Goal: Transaction & Acquisition: Purchase product/service

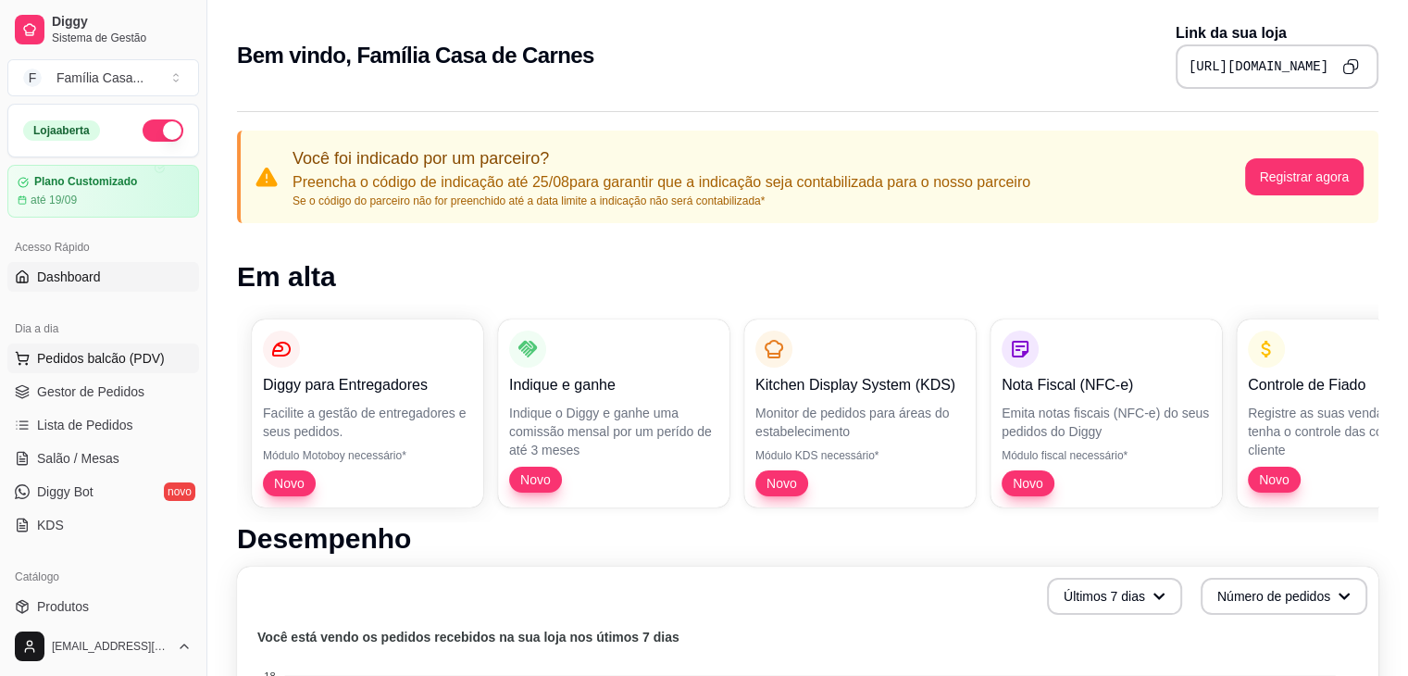
click at [54, 360] on span "Pedidos balcão (PDV)" at bounding box center [101, 358] width 128 height 19
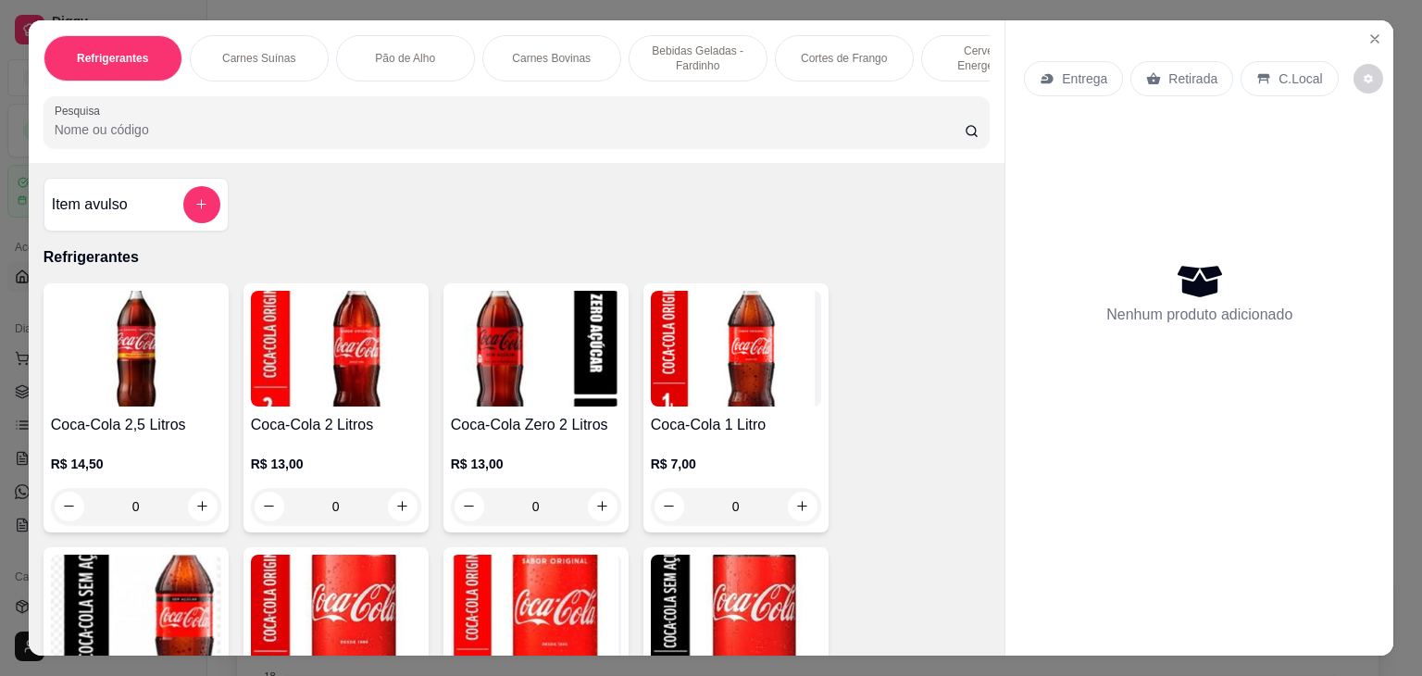
click at [555, 51] on p "Carnes Bovinas" at bounding box center [551, 58] width 79 height 15
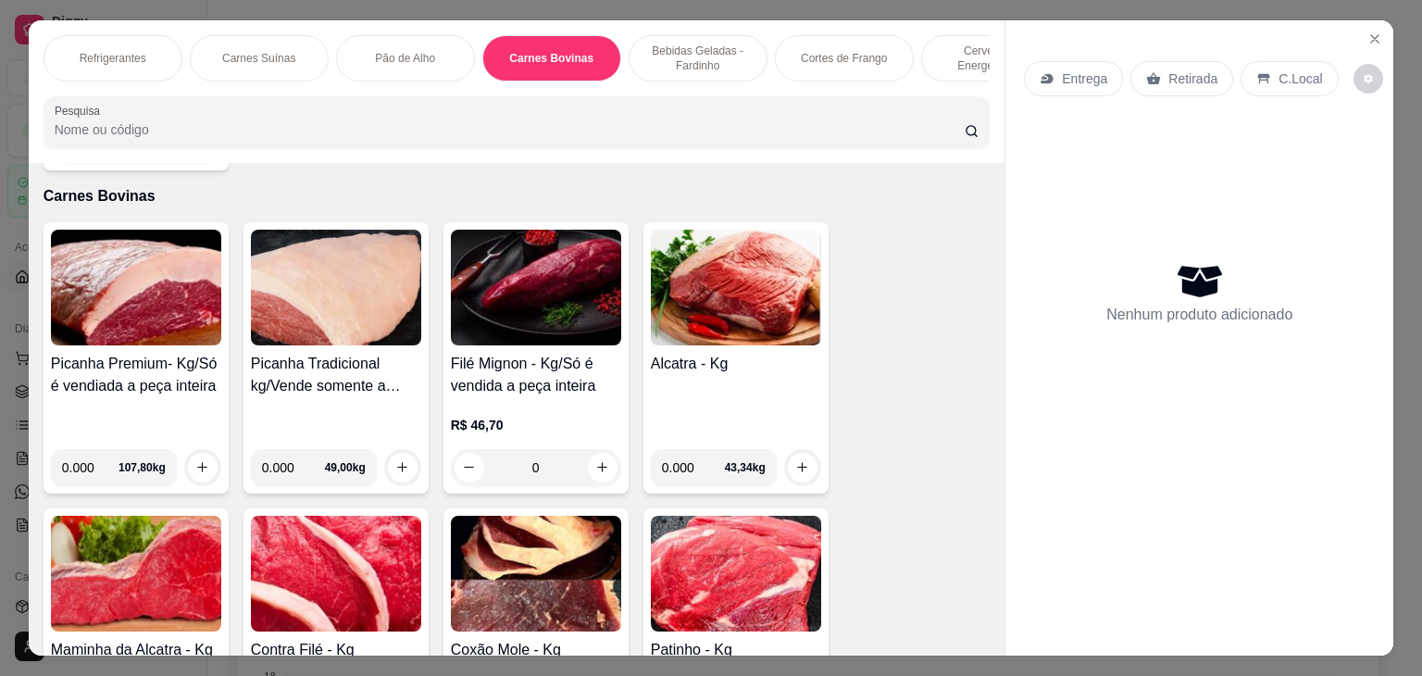
scroll to position [45, 0]
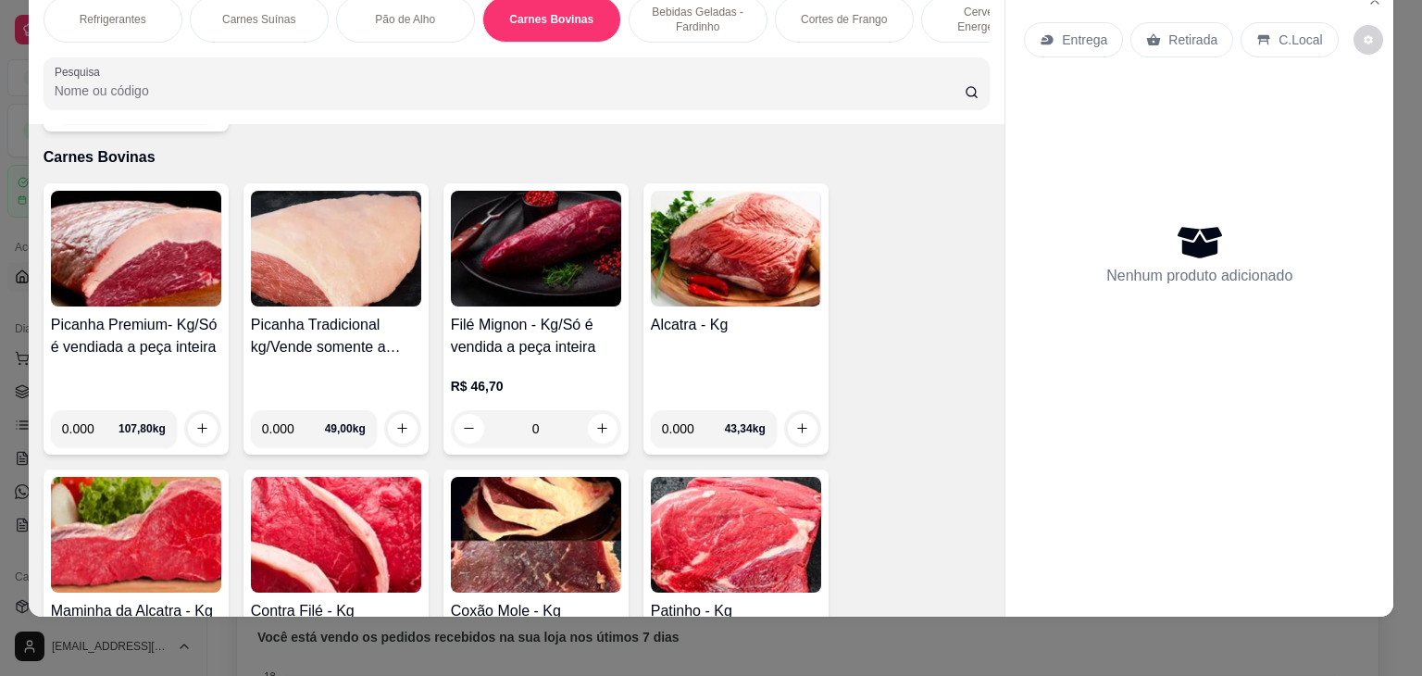
click at [731, 270] on img at bounding box center [736, 249] width 170 height 116
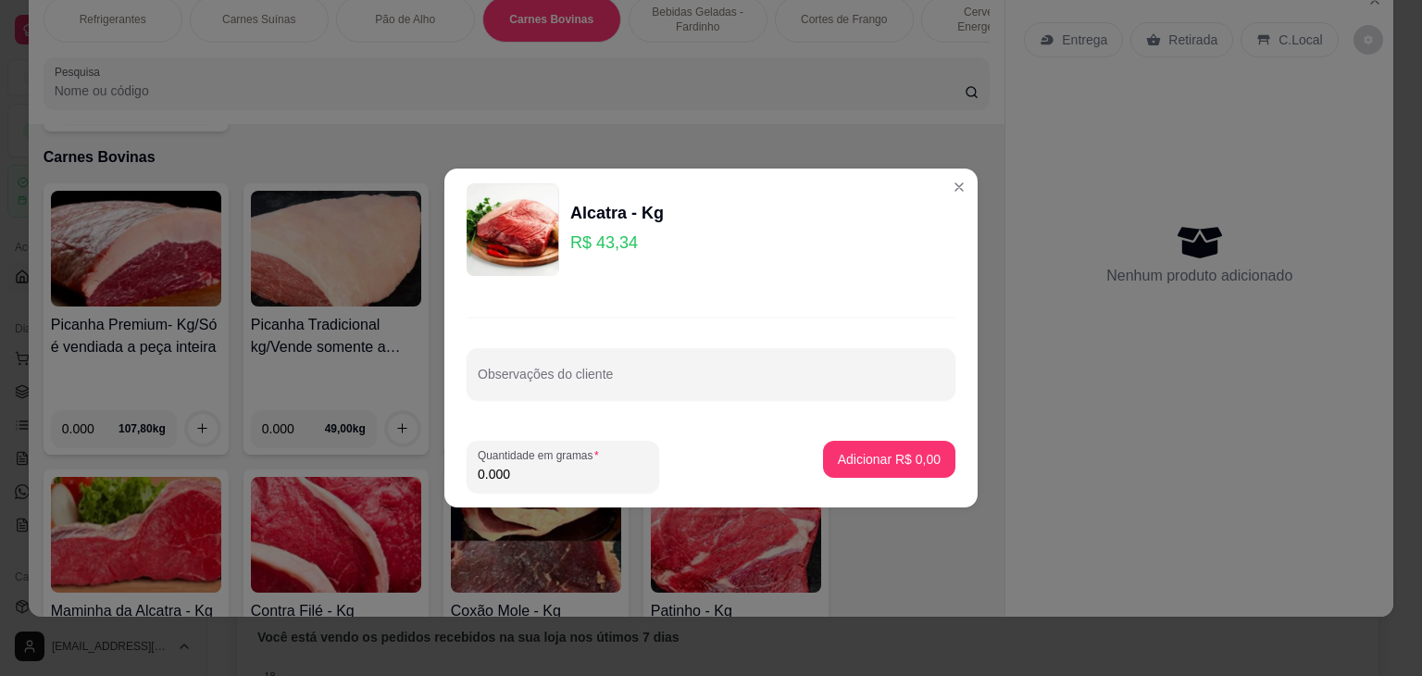
click at [506, 472] on input "0.000" at bounding box center [563, 474] width 170 height 19
type input "1.158"
click at [843, 455] on p "Adicionar R$ 50,19" at bounding box center [885, 459] width 107 height 18
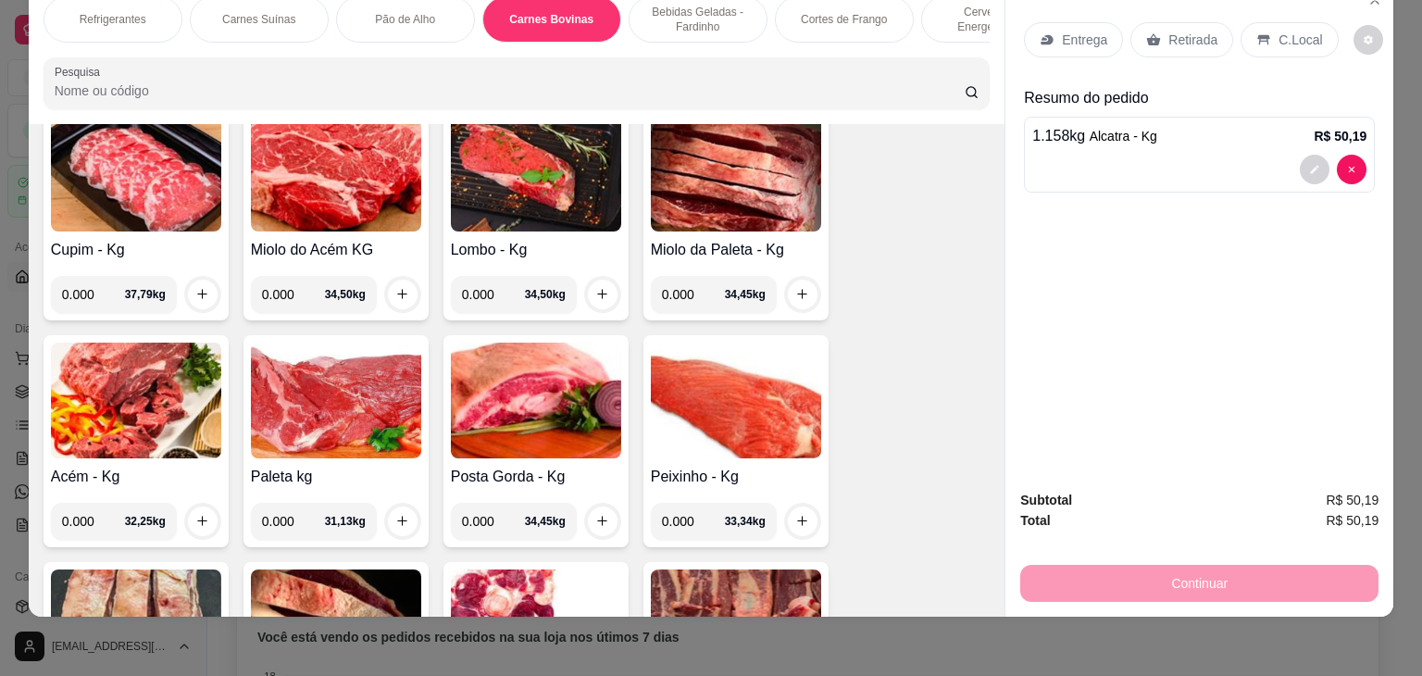
scroll to position [4010, 0]
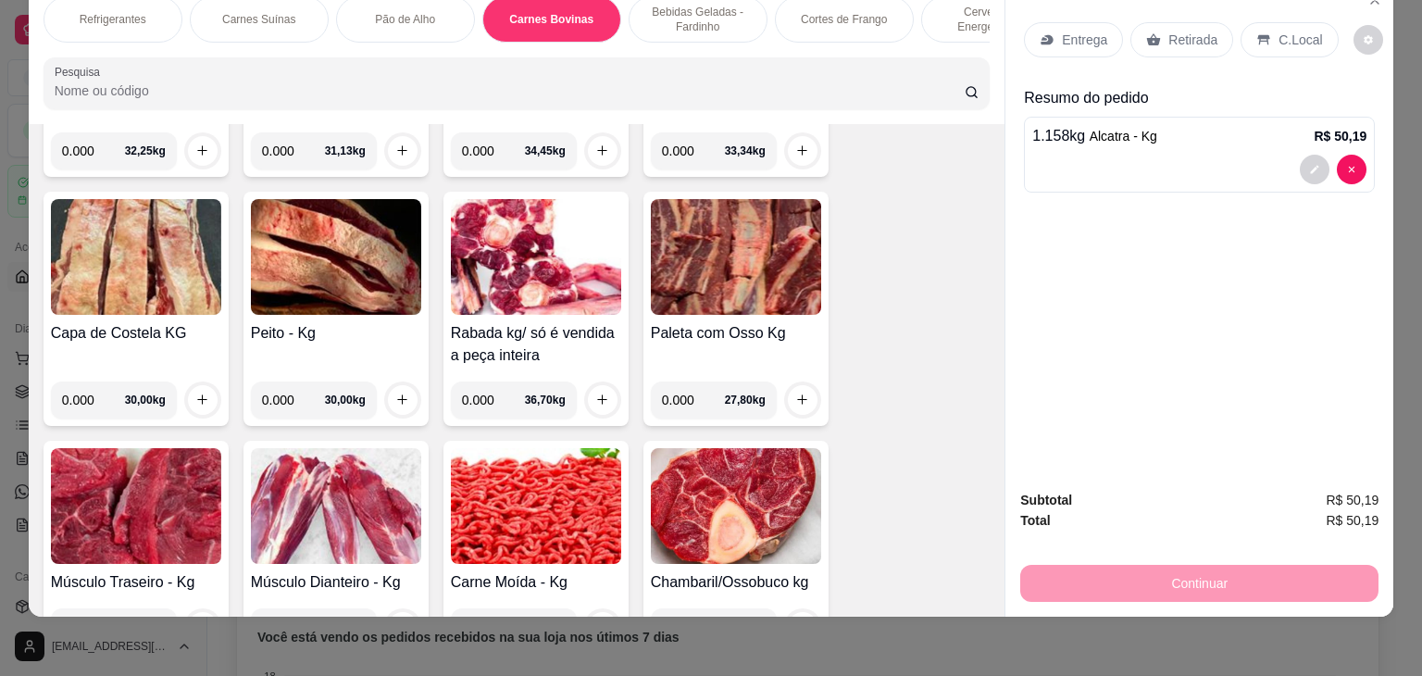
click at [755, 253] on img at bounding box center [736, 257] width 170 height 116
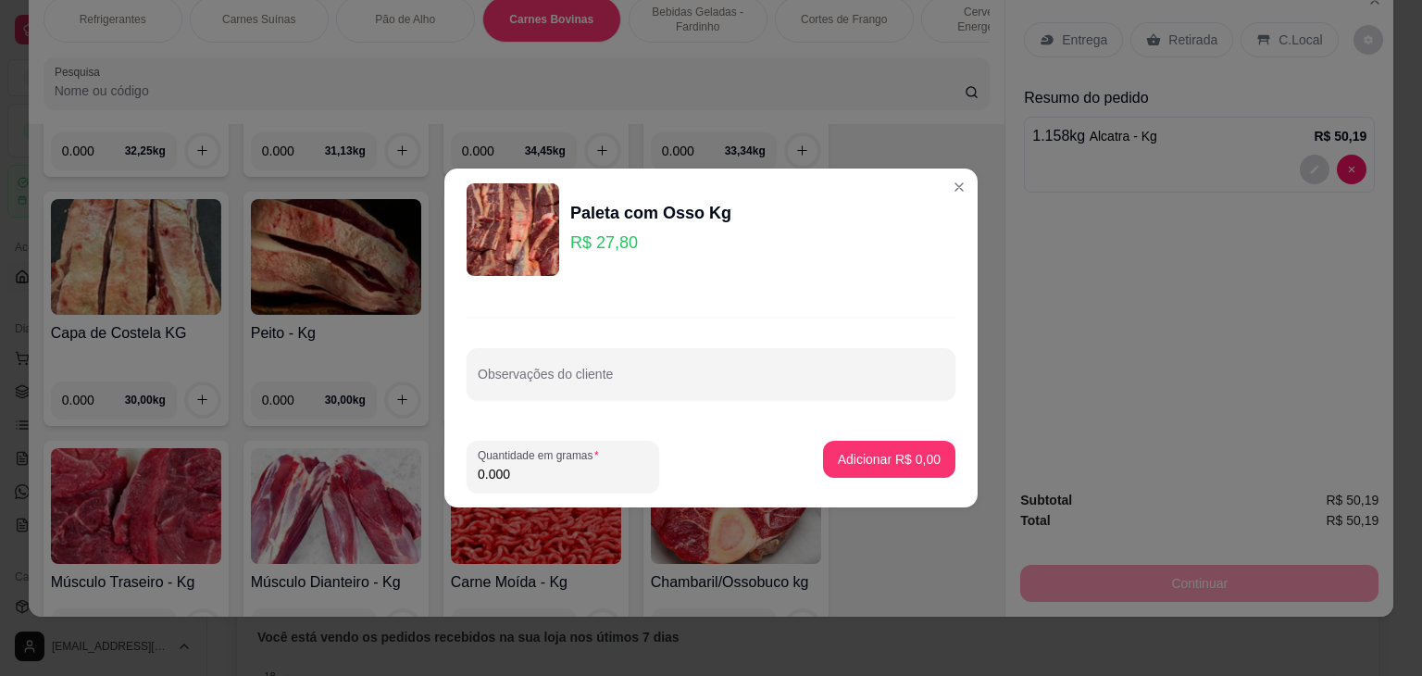
drag, startPoint x: 524, startPoint y: 475, endPoint x: 464, endPoint y: 469, distance: 60.4
click at [464, 469] on footer "Quantidade em gramas 0.000 Adicionar R$ 0,00" at bounding box center [710, 466] width 533 height 81
type input "1.000"
click at [843, 453] on p "Adicionar R$ 27,80" at bounding box center [885, 459] width 110 height 19
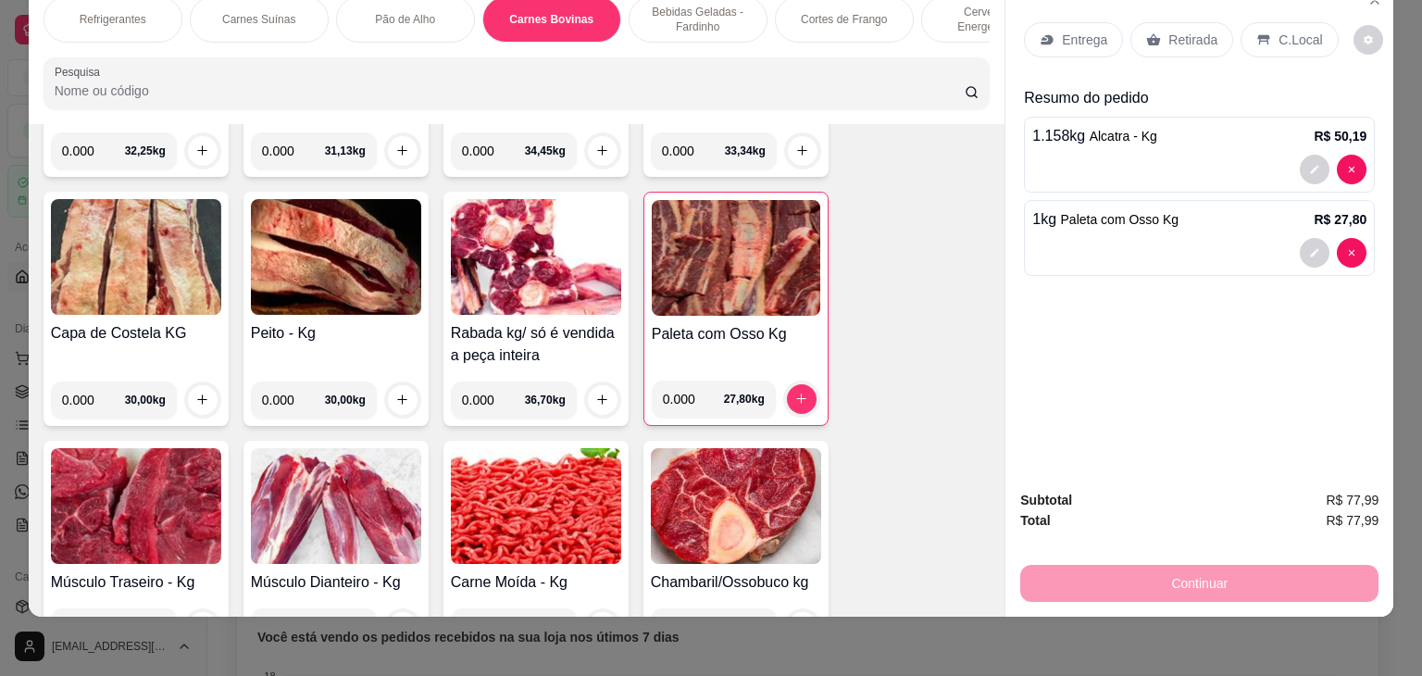
click at [1074, 31] on p "Entrega" at bounding box center [1084, 40] width 45 height 19
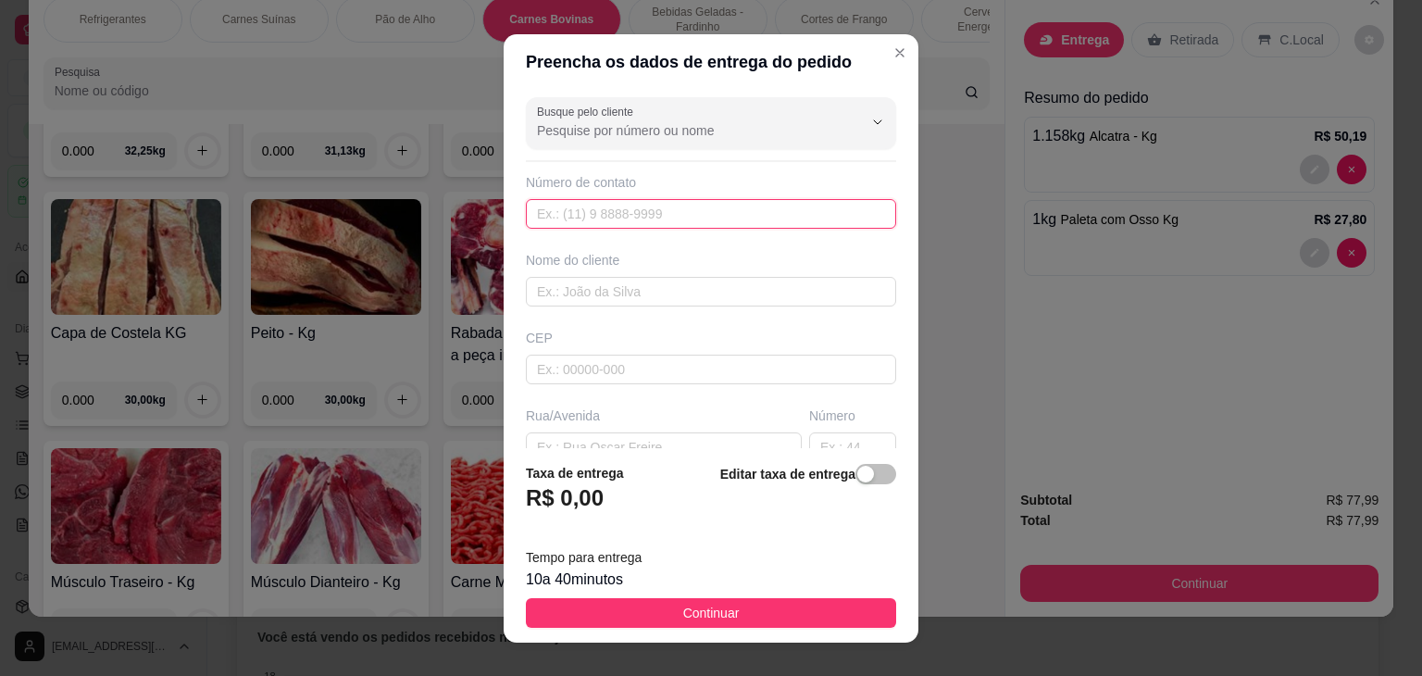
click at [607, 223] on input "text" at bounding box center [711, 214] width 370 height 30
type input "[PHONE_NUMBER]"
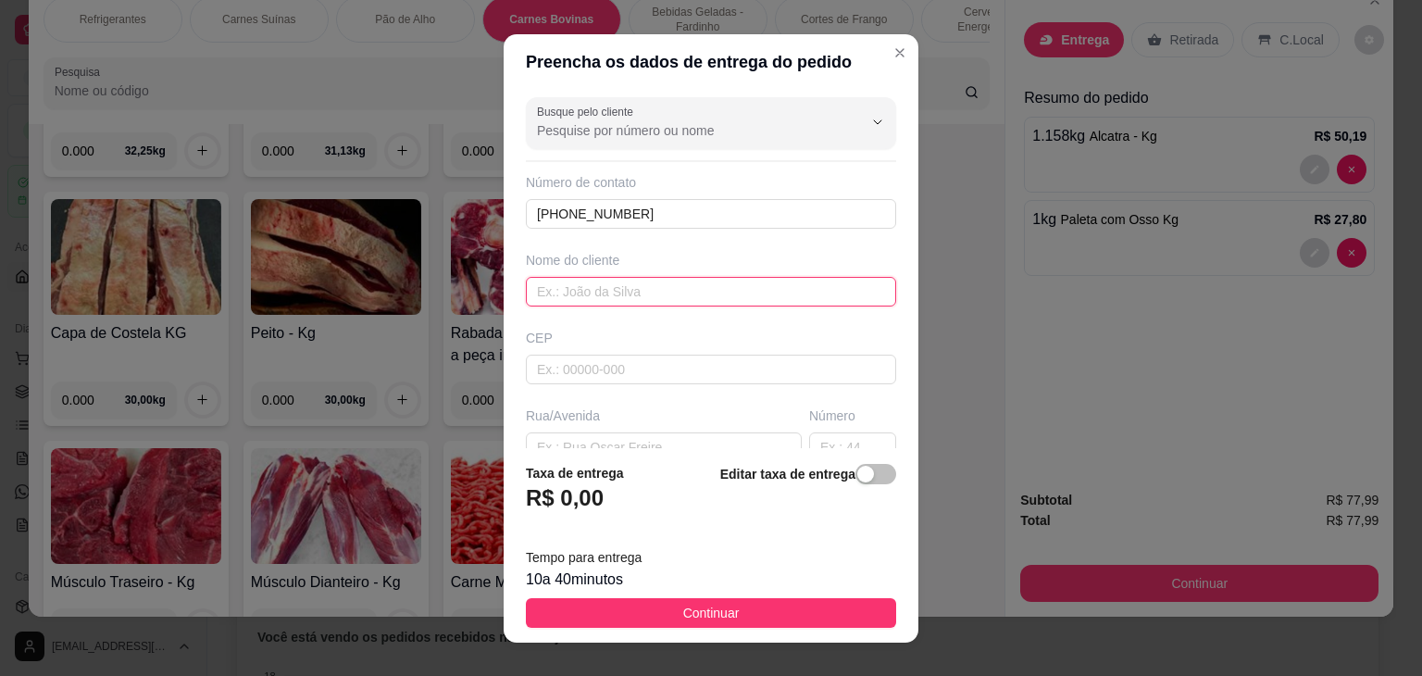
drag, startPoint x: 608, startPoint y: 299, endPoint x: 617, endPoint y: 289, distance: 13.2
click at [610, 297] on input "text" at bounding box center [711, 292] width 370 height 30
type input "[PERSON_NAME]"
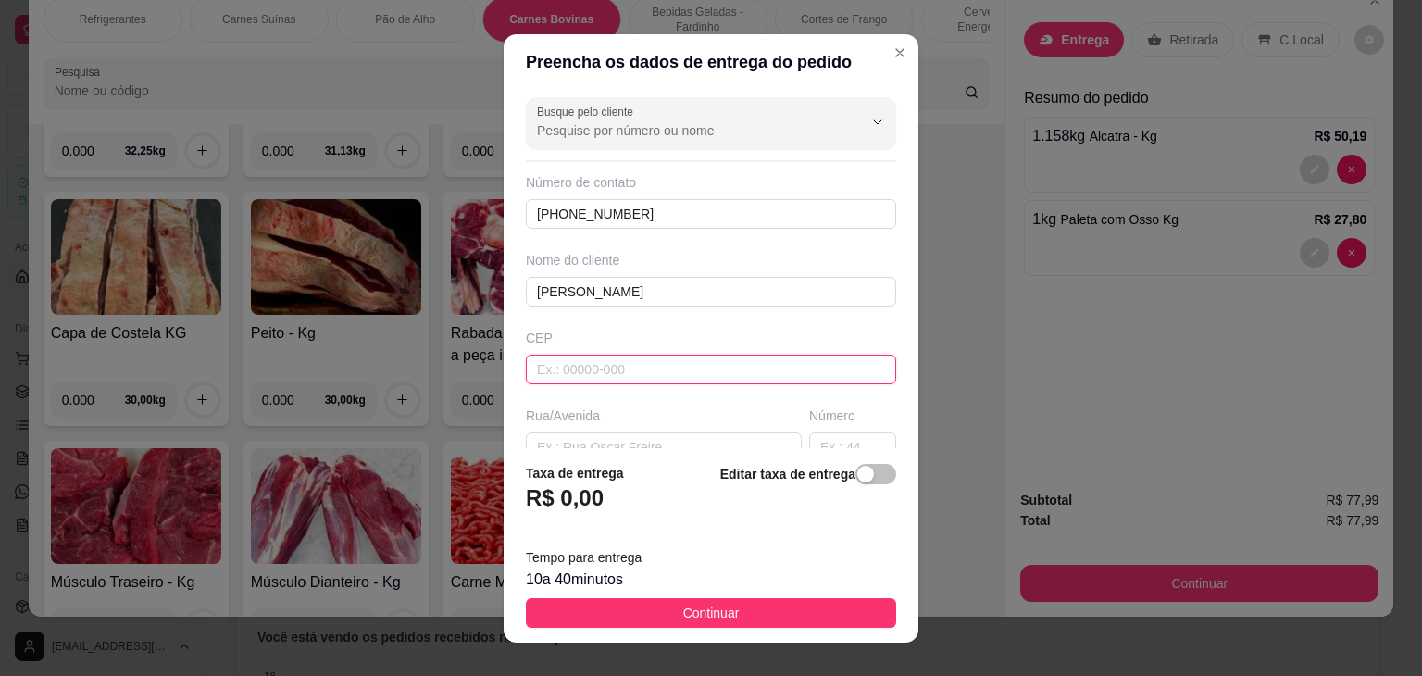
click at [600, 371] on input "text" at bounding box center [711, 370] width 370 height 30
type input "44930000"
type input "Presidente [PERSON_NAME]"
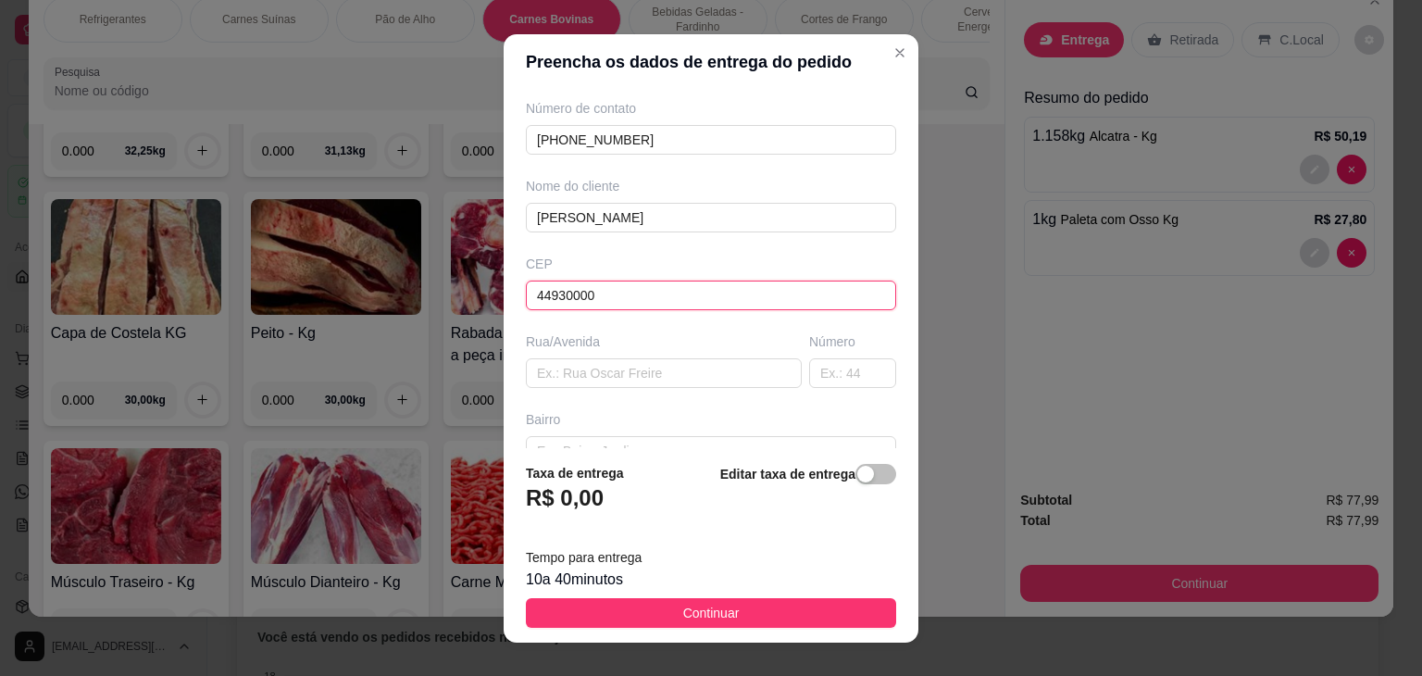
scroll to position [185, 0]
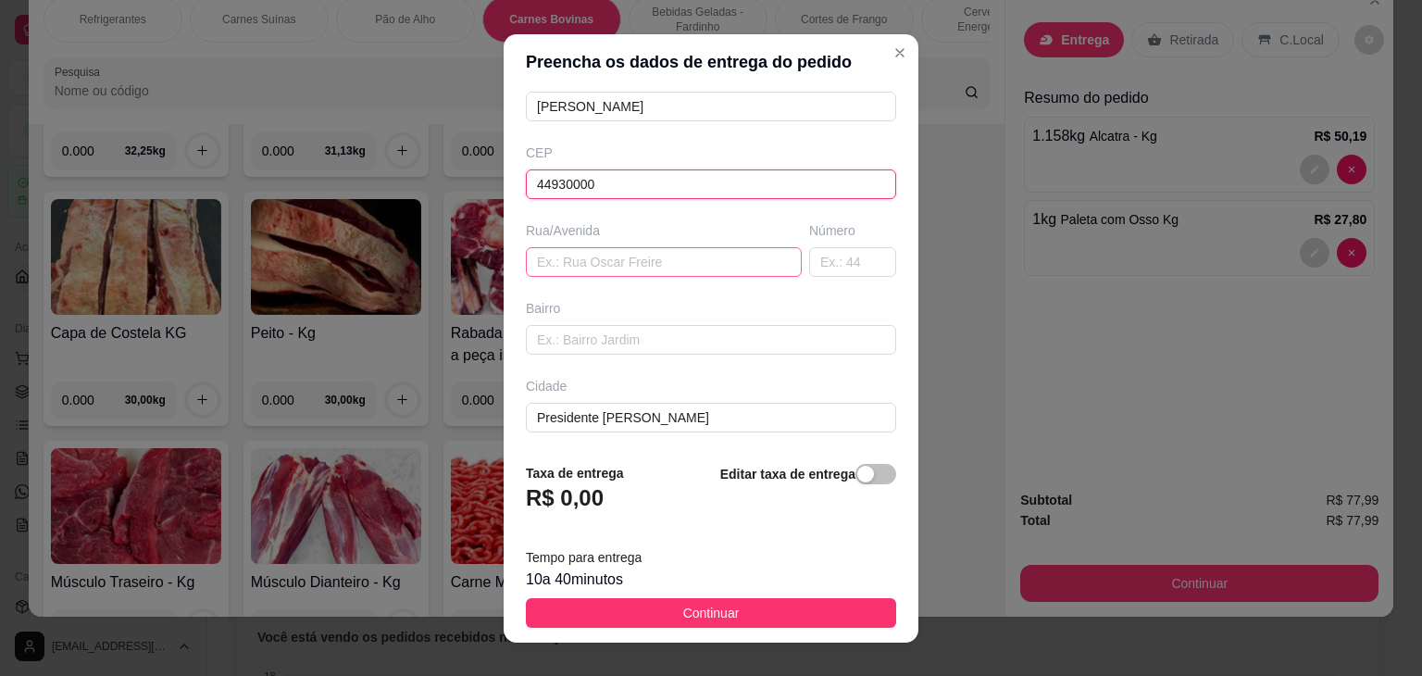
type input "44930000"
click at [567, 256] on input "text" at bounding box center [664, 262] width 276 height 30
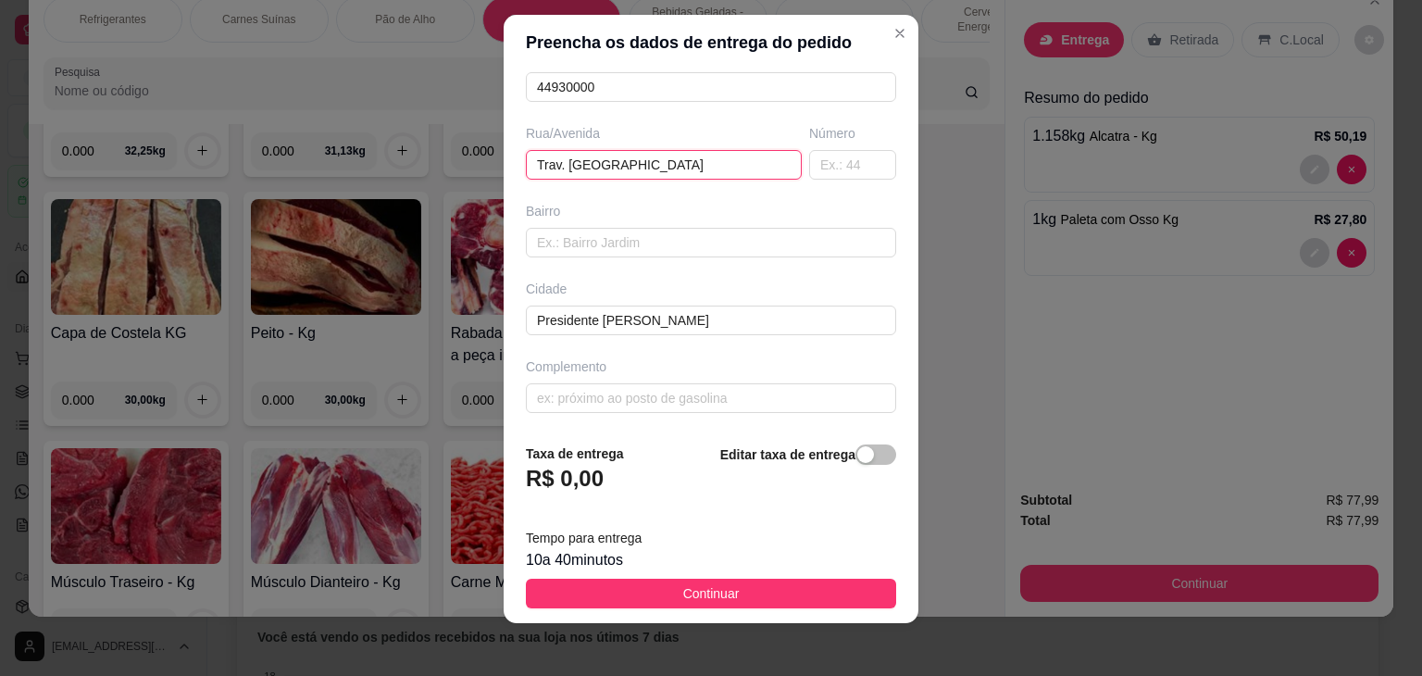
scroll to position [25, 0]
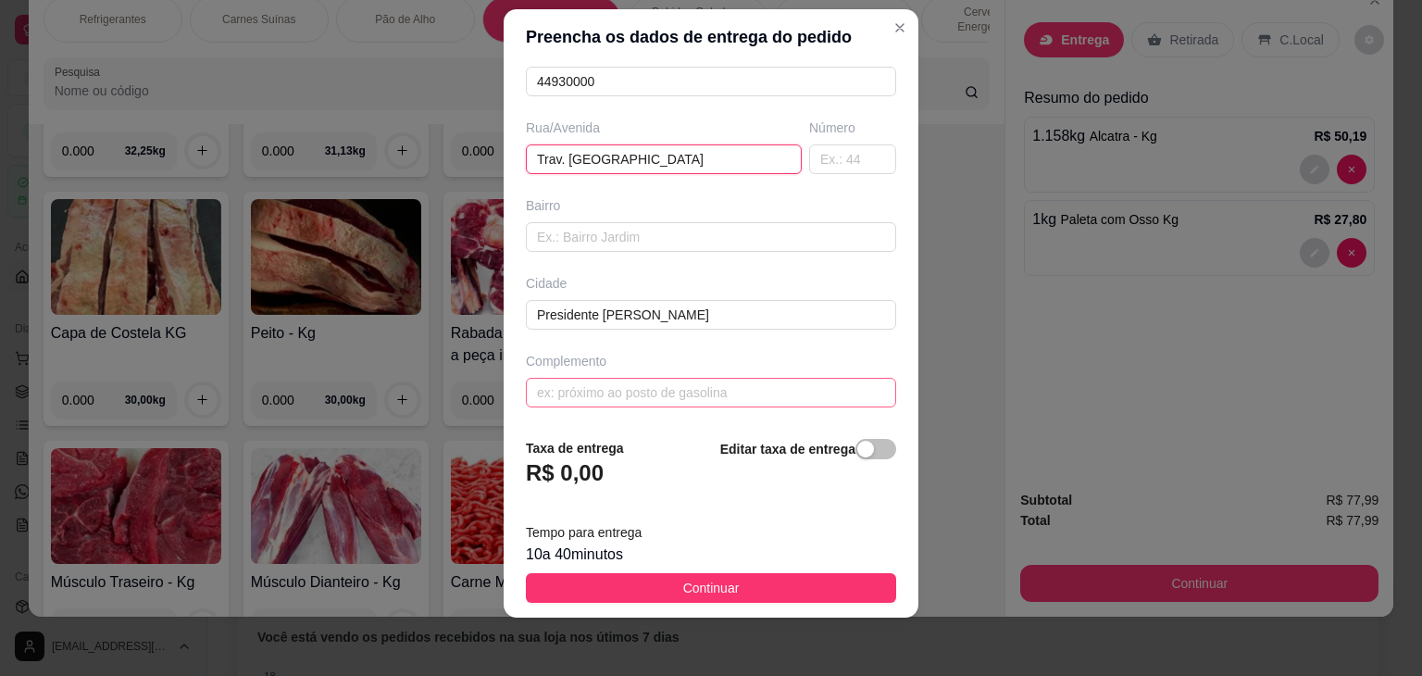
type input "Trav. [GEOGRAPHIC_DATA]"
click at [578, 383] on input "text" at bounding box center [711, 393] width 370 height 30
type input "P"
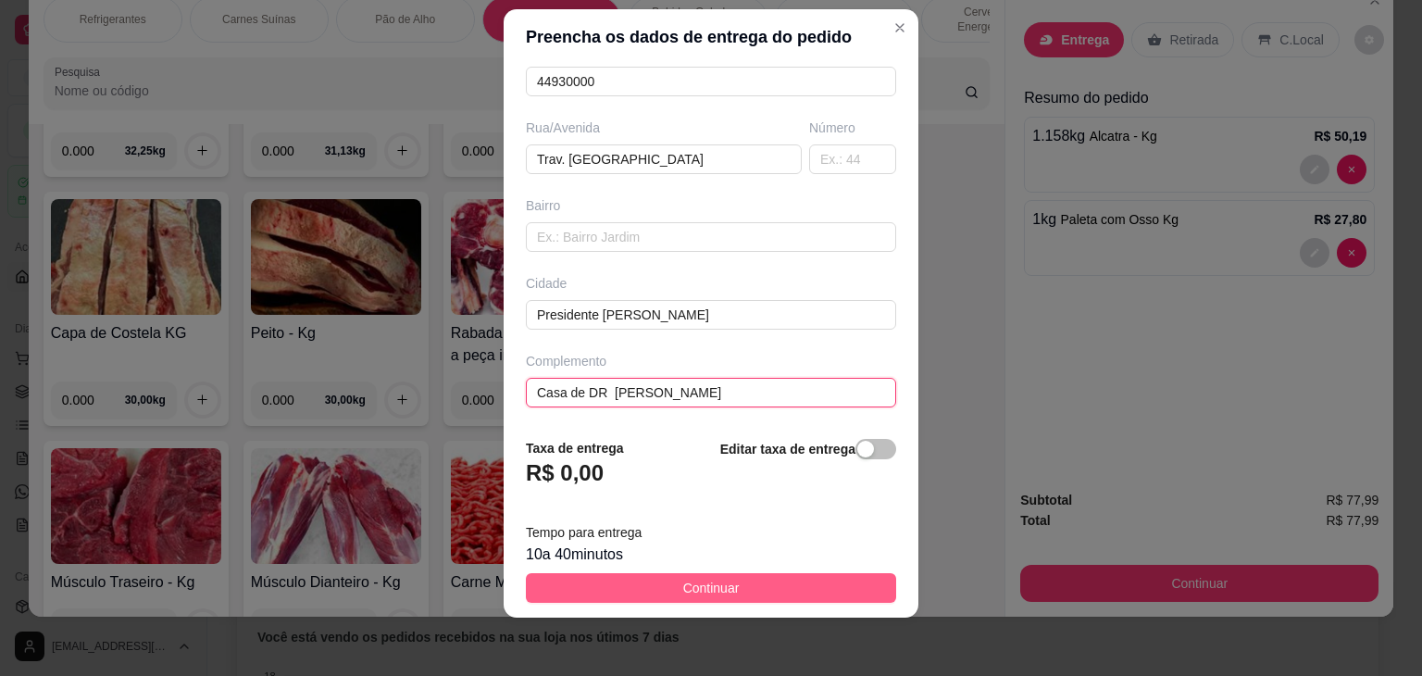
type input "Casa de DR [PERSON_NAME]"
click at [660, 580] on button "Continuar" at bounding box center [711, 588] width 370 height 30
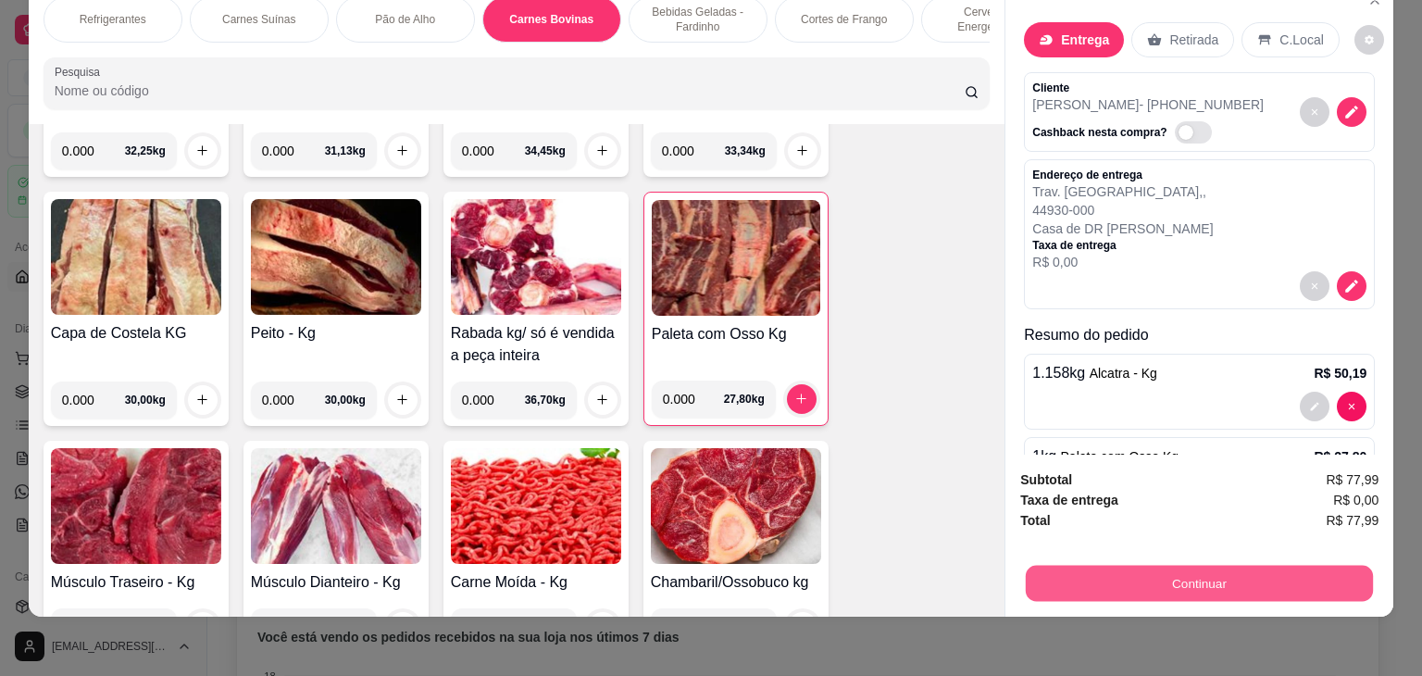
click at [1144, 579] on button "Continuar" at bounding box center [1199, 584] width 347 height 36
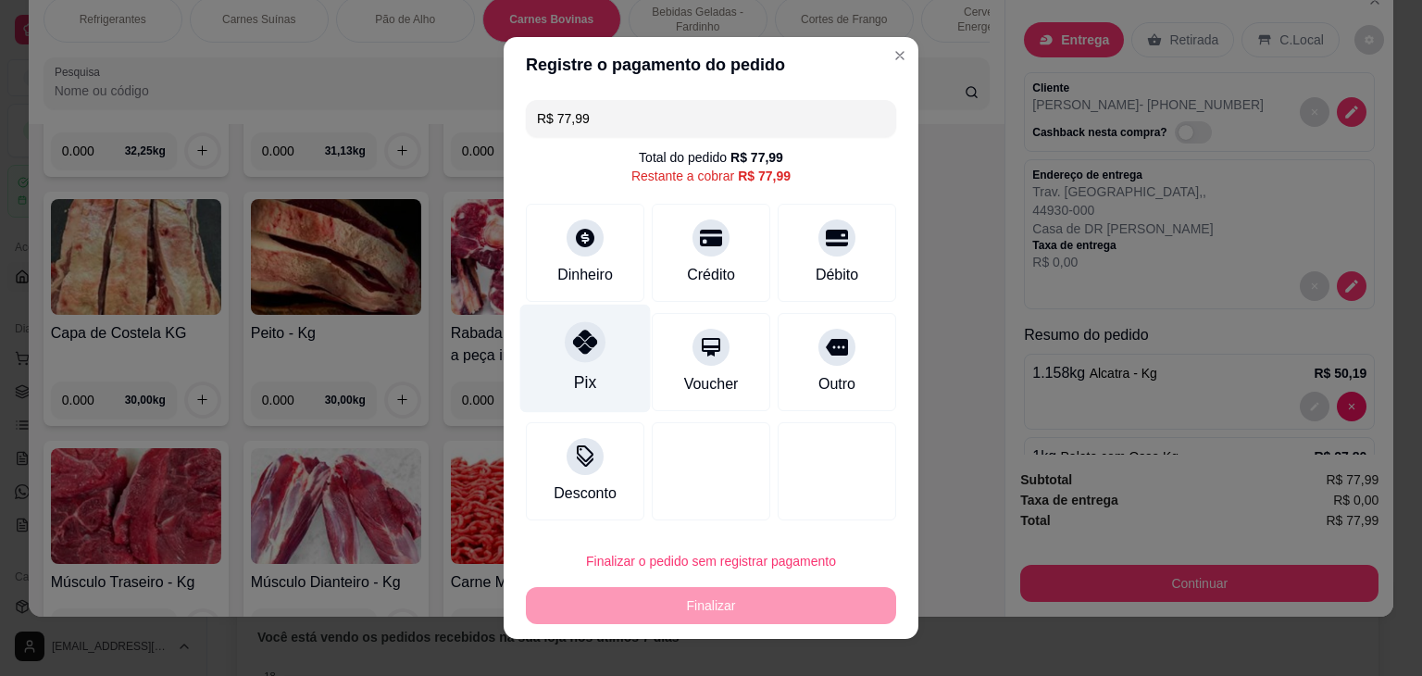
click at [599, 348] on div "Pix" at bounding box center [585, 359] width 131 height 108
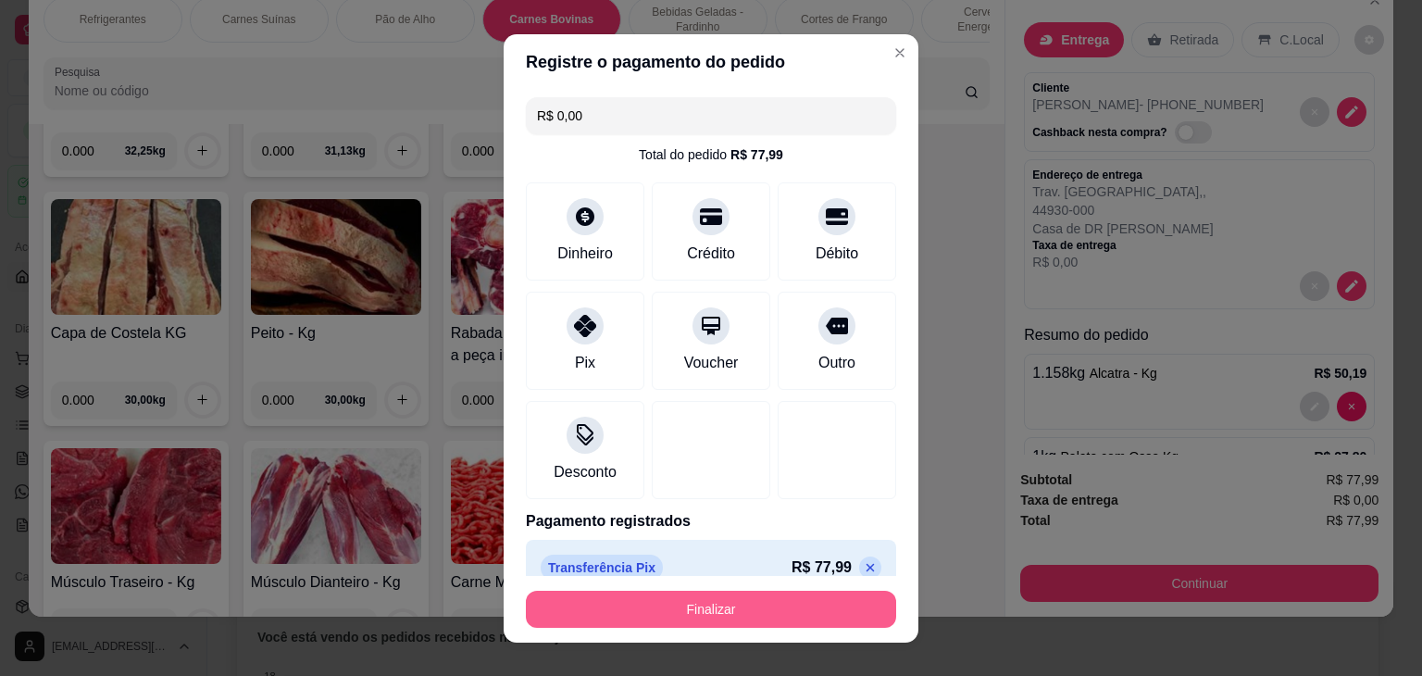
click at [625, 594] on button "Finalizar" at bounding box center [711, 609] width 370 height 37
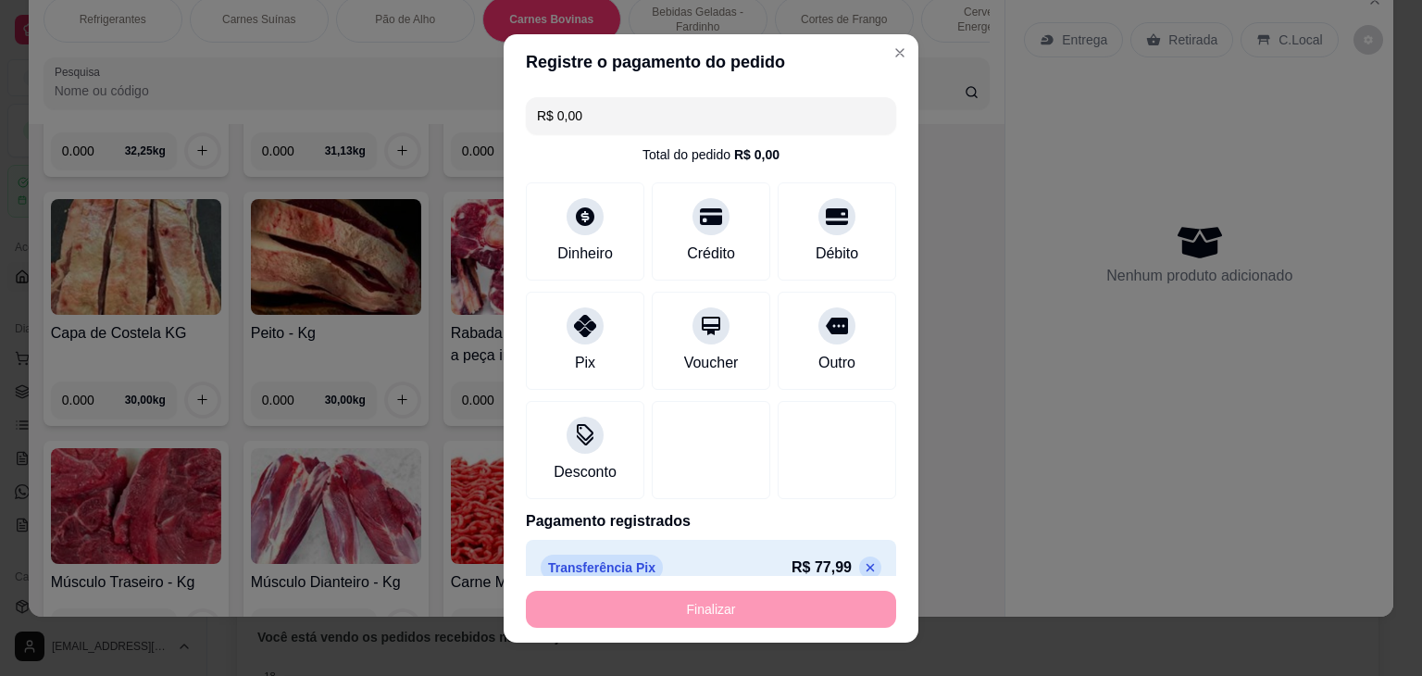
type input "-R$ 77,99"
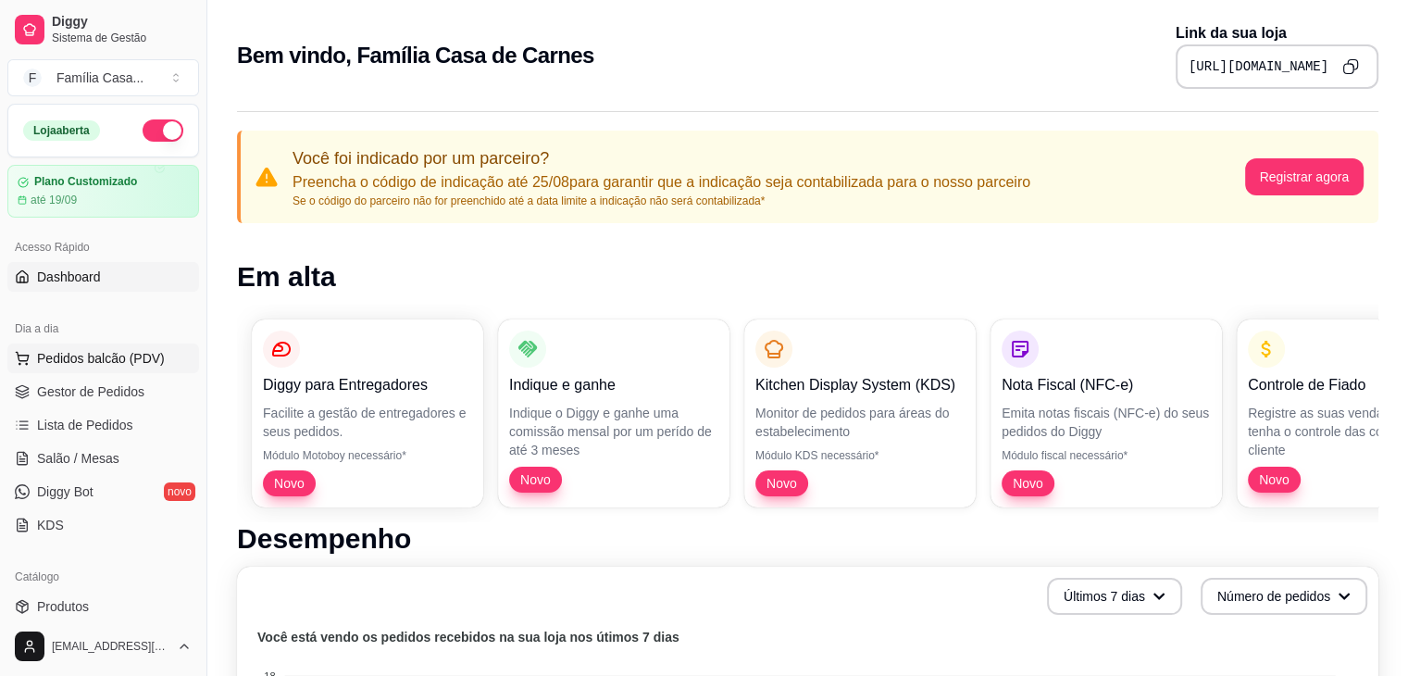
click at [65, 350] on span "Pedidos balcão (PDV)" at bounding box center [101, 358] width 128 height 19
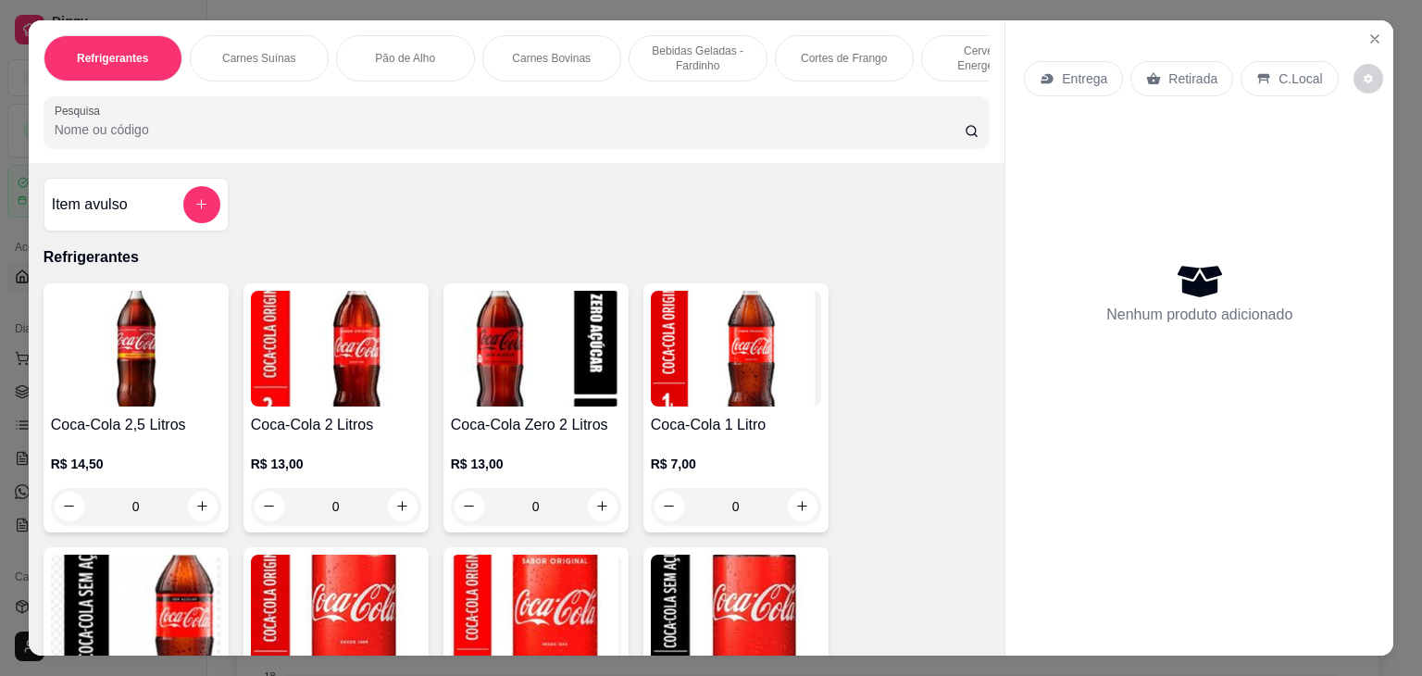
click at [560, 53] on p "Carnes Bovinas" at bounding box center [551, 58] width 79 height 15
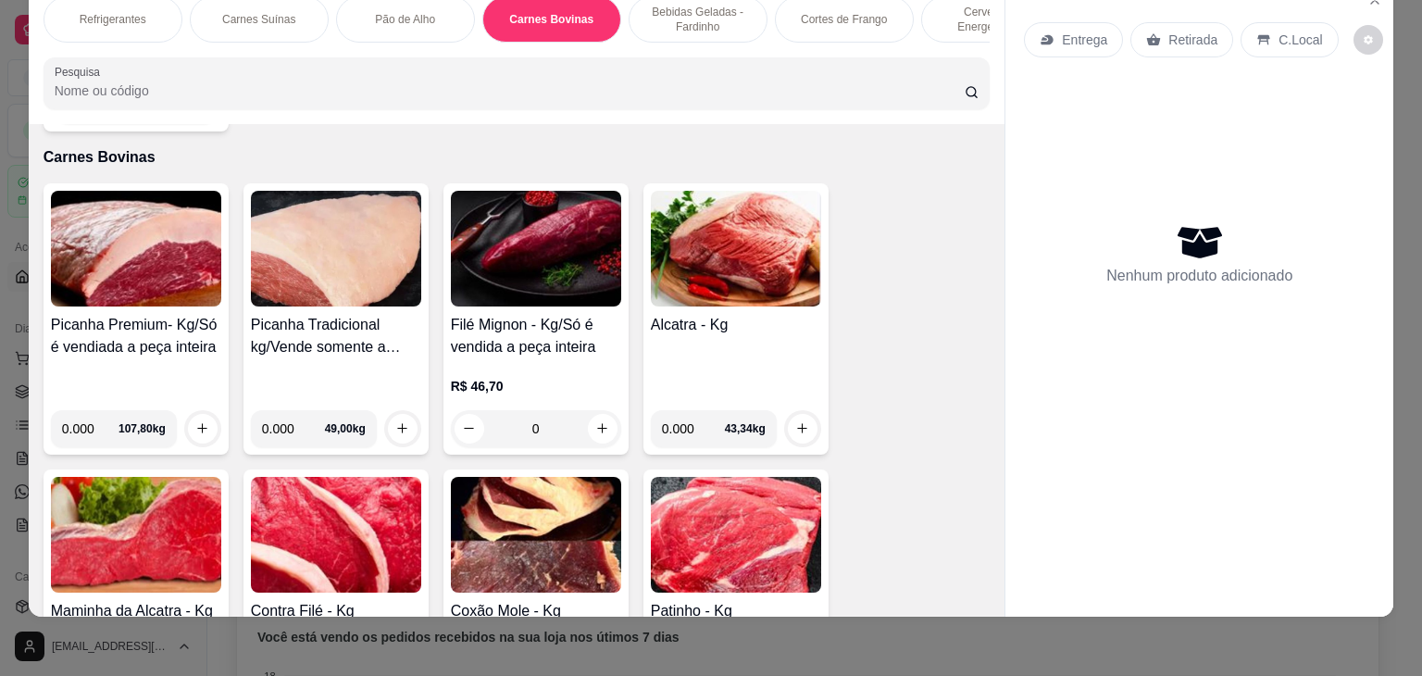
scroll to position [3011, 0]
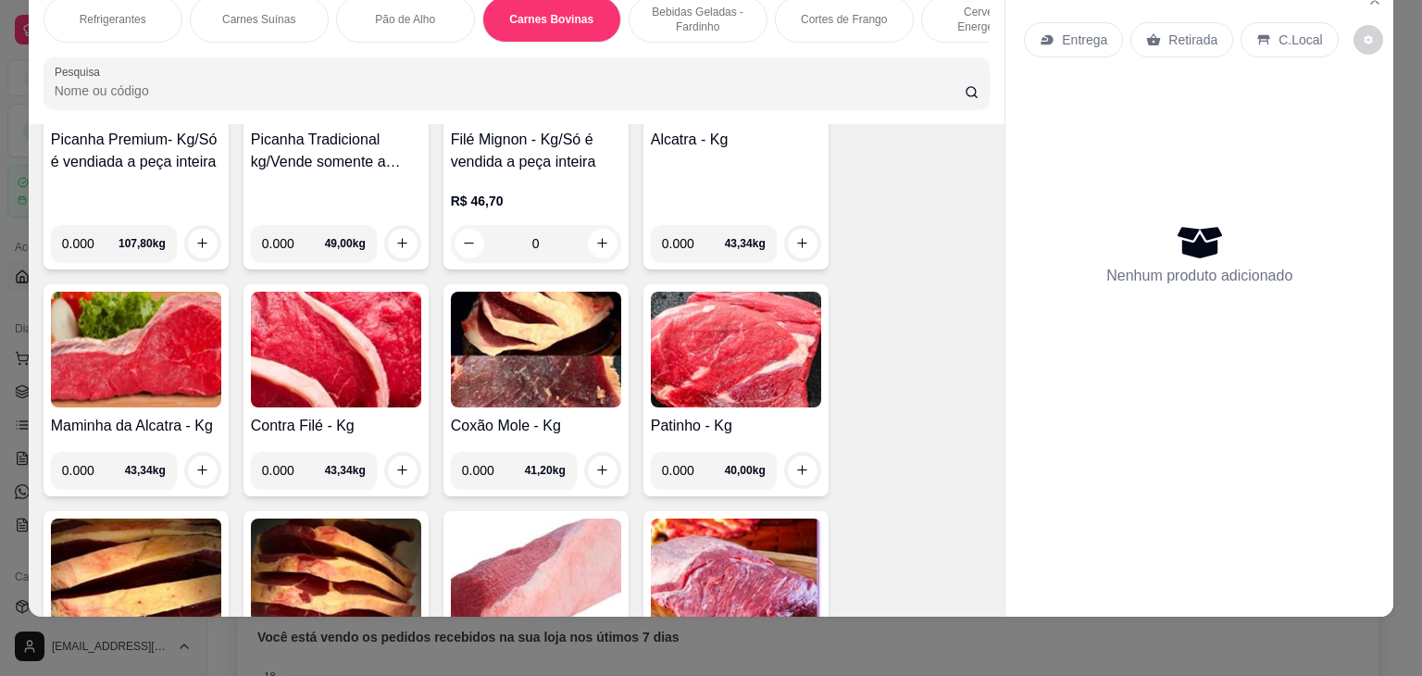
click at [736, 360] on img at bounding box center [736, 350] width 170 height 116
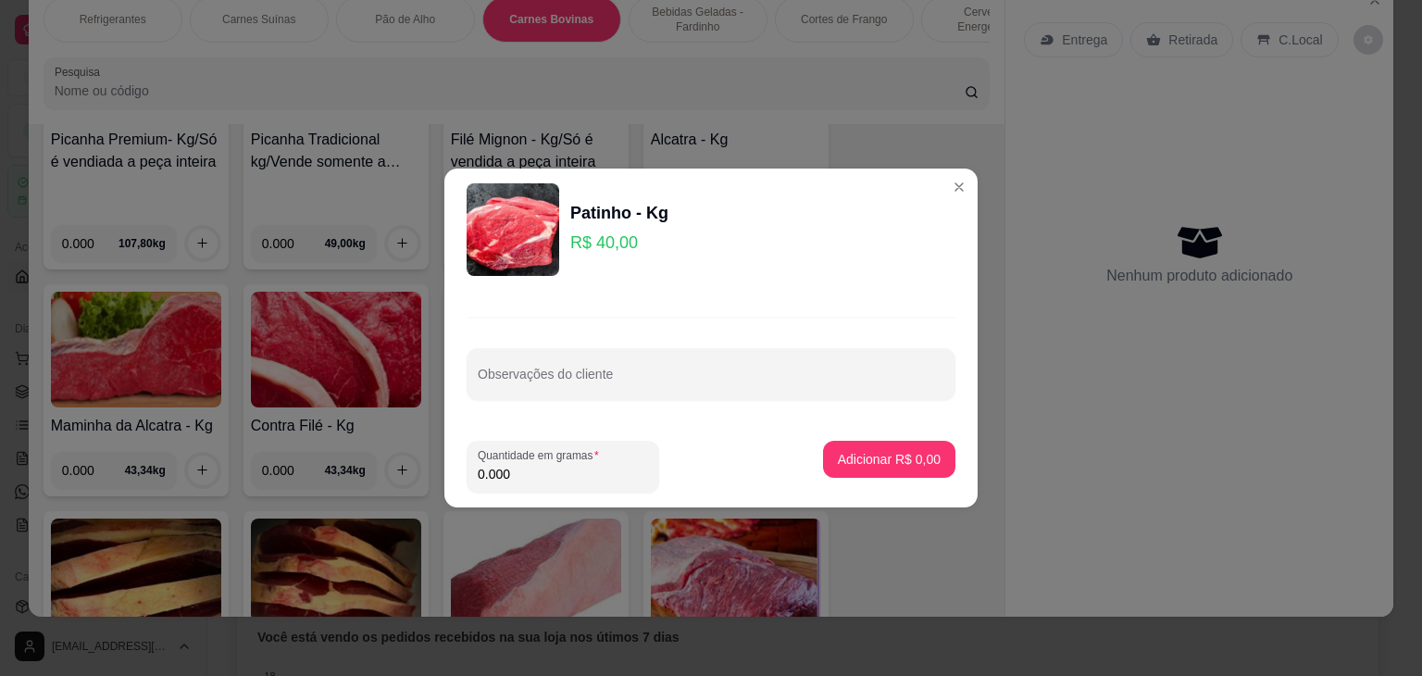
drag, startPoint x: 528, startPoint y: 468, endPoint x: 446, endPoint y: 469, distance: 81.5
click at [449, 475] on footer "Quantidade em gramas 0.000 Adicionar R$ 0,00" at bounding box center [710, 466] width 533 height 81
type input "2.000"
click at [853, 453] on p "Adicionar R$ 80,00" at bounding box center [885, 459] width 107 height 18
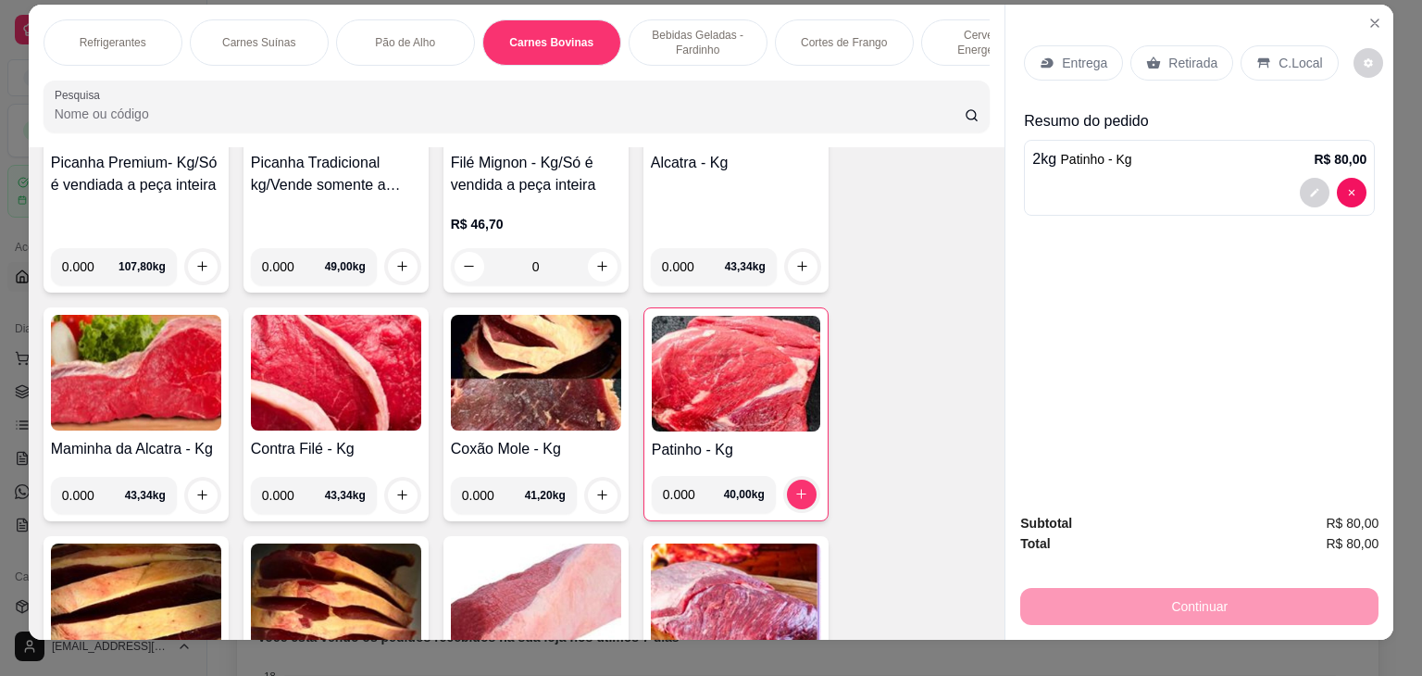
scroll to position [0, 0]
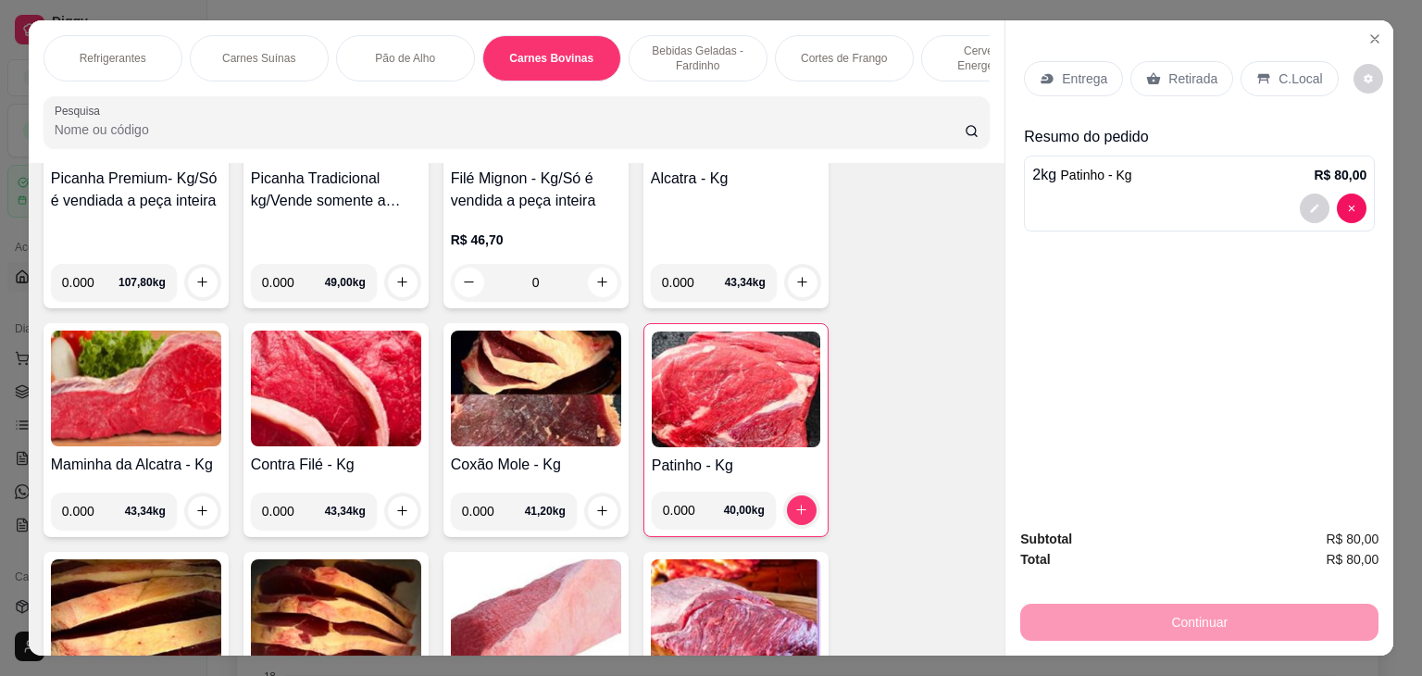
click at [1066, 73] on p "Entrega" at bounding box center [1084, 78] width 45 height 19
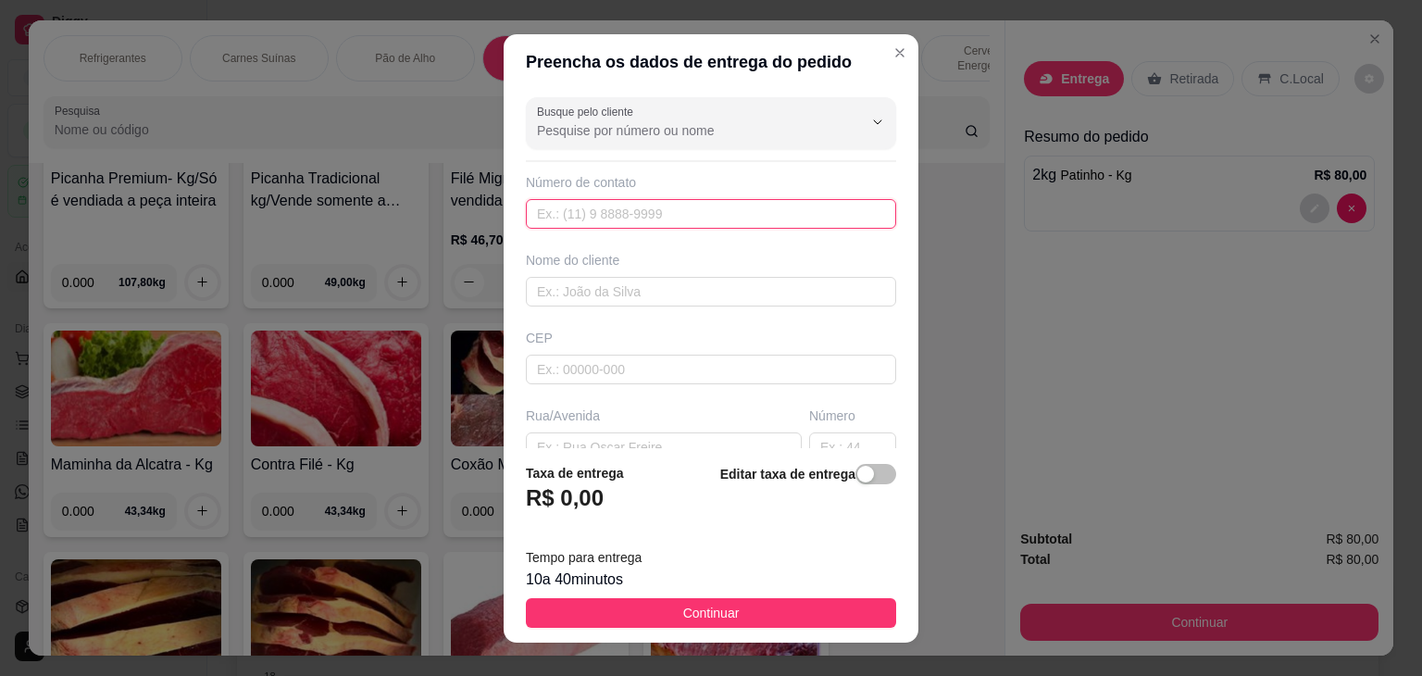
click at [590, 218] on input "text" at bounding box center [711, 214] width 370 height 30
type input "[PHONE_NUMBER]"
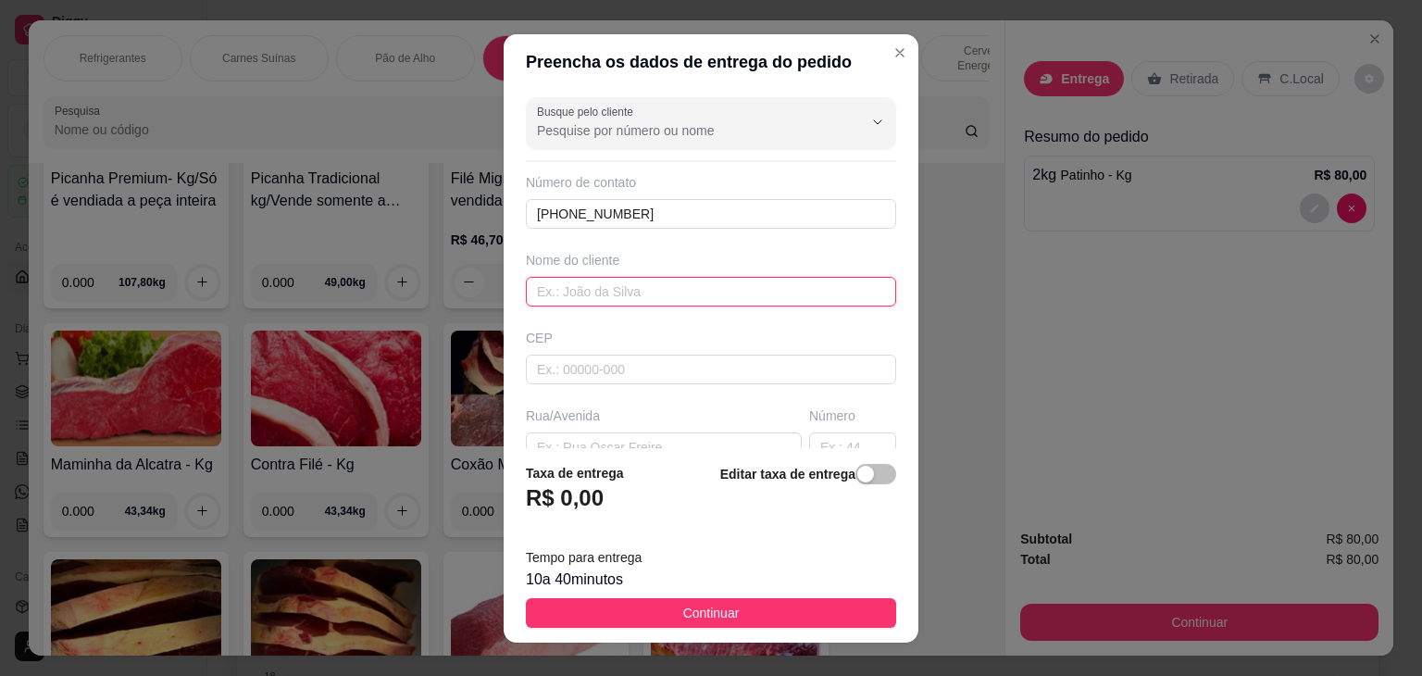
click at [631, 297] on input "text" at bounding box center [711, 292] width 370 height 30
type input "j"
type input "c"
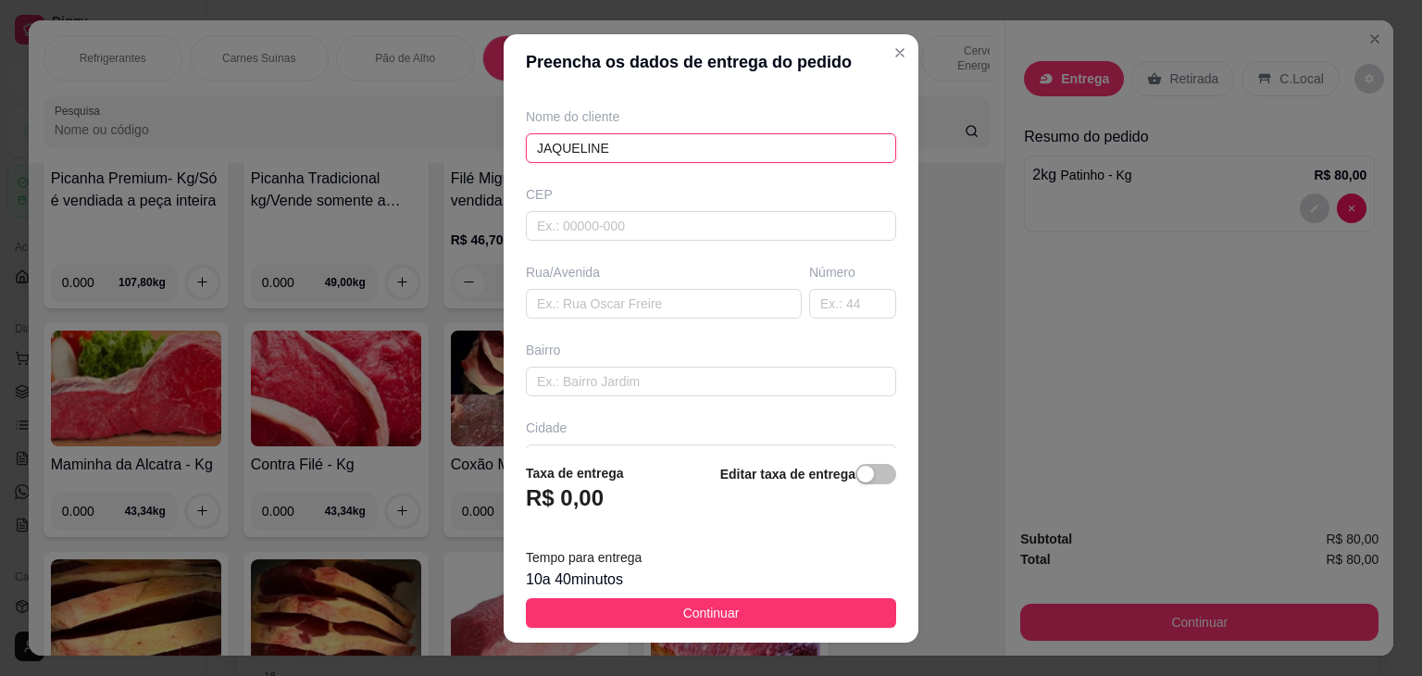
scroll to position [185, 0]
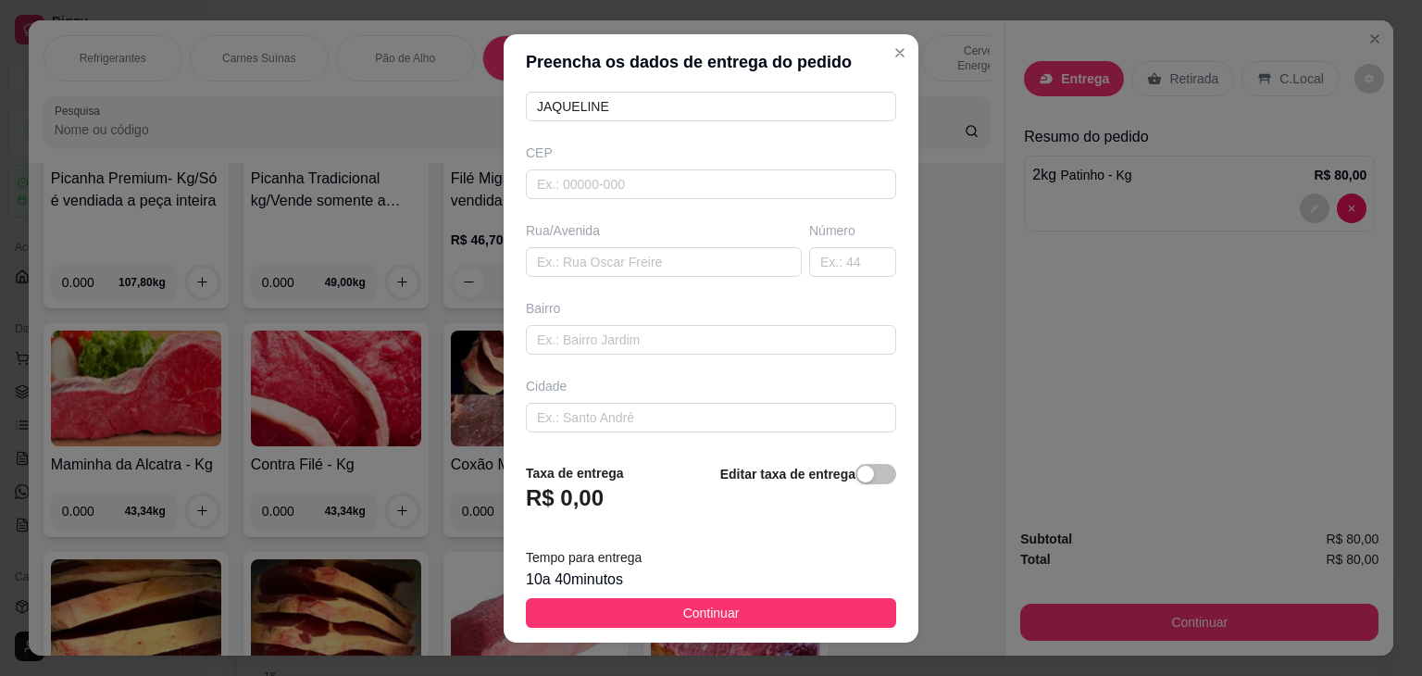
click at [607, 162] on div "CEP" at bounding box center [710, 171] width 381 height 56
click at [666, 111] on input "JAQUELINE" at bounding box center [711, 107] width 370 height 30
type input "[PERSON_NAME] [PERSON_NAME]"
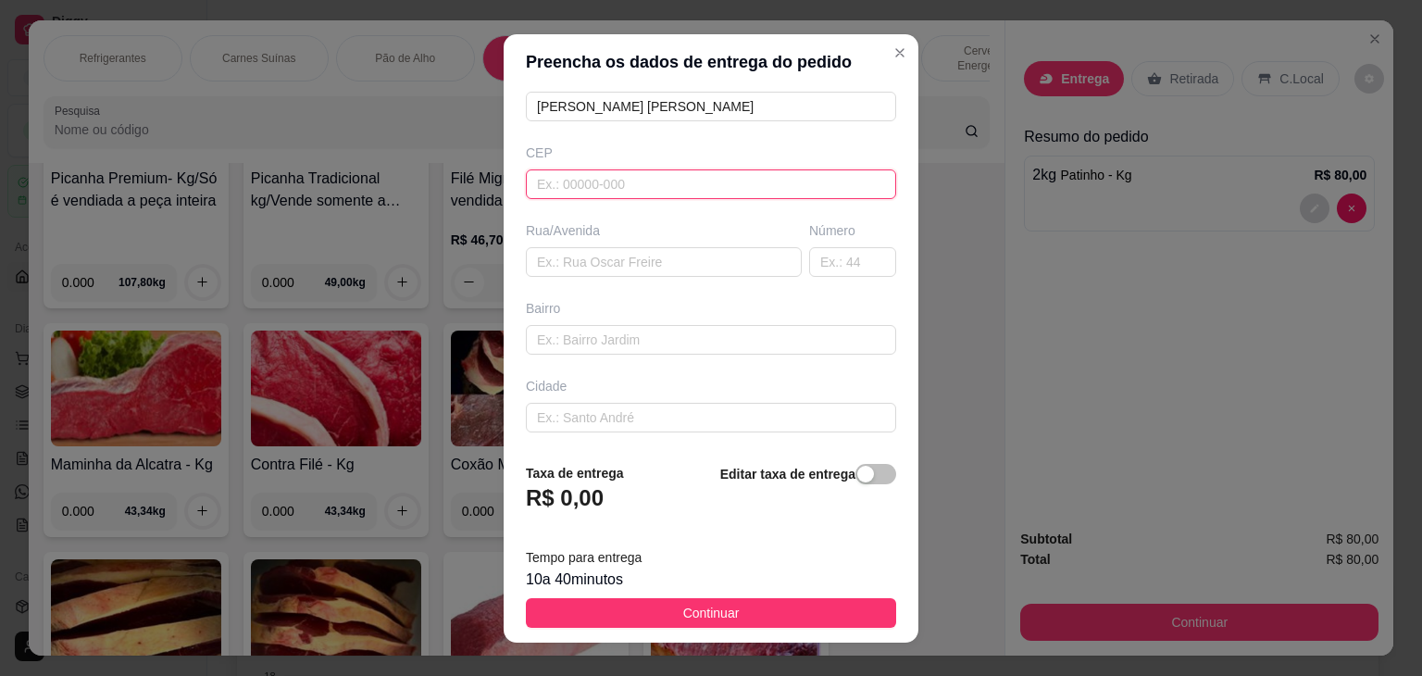
click at [640, 171] on input "text" at bounding box center [711, 184] width 370 height 30
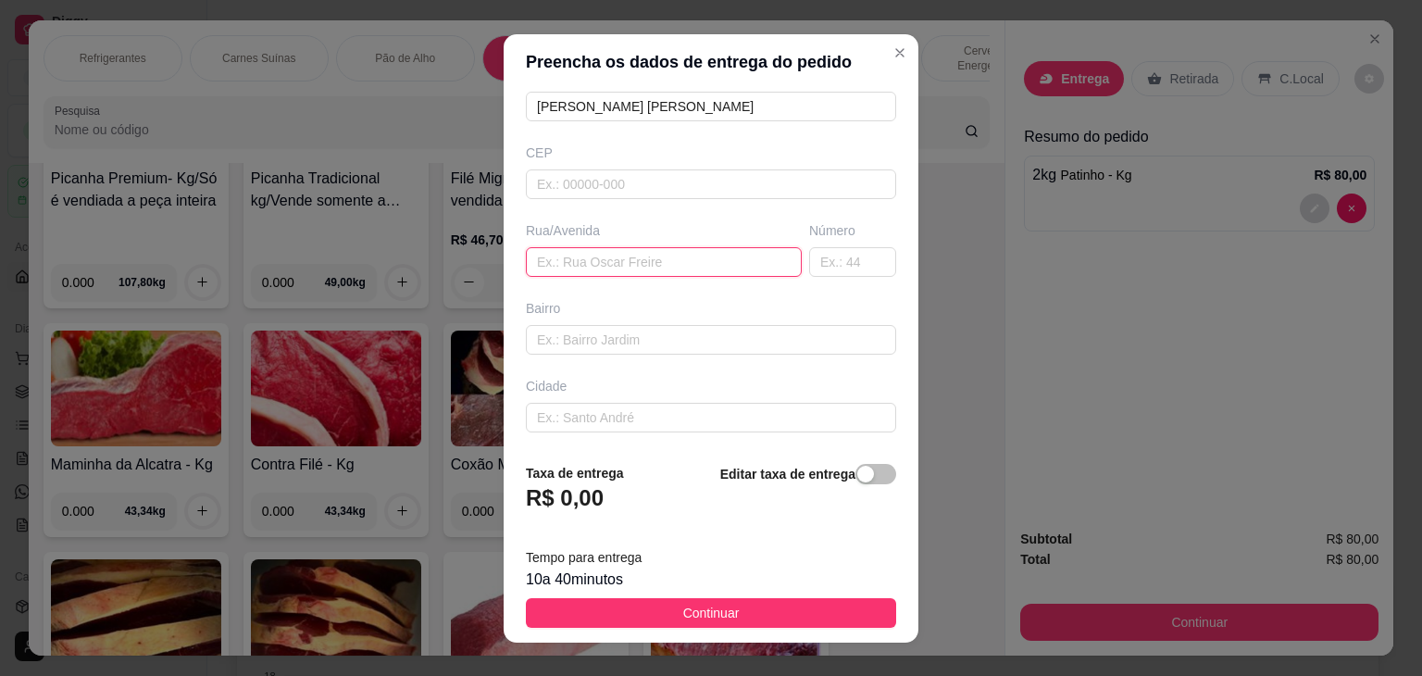
click at [663, 268] on input "text" at bounding box center [664, 262] width 276 height 30
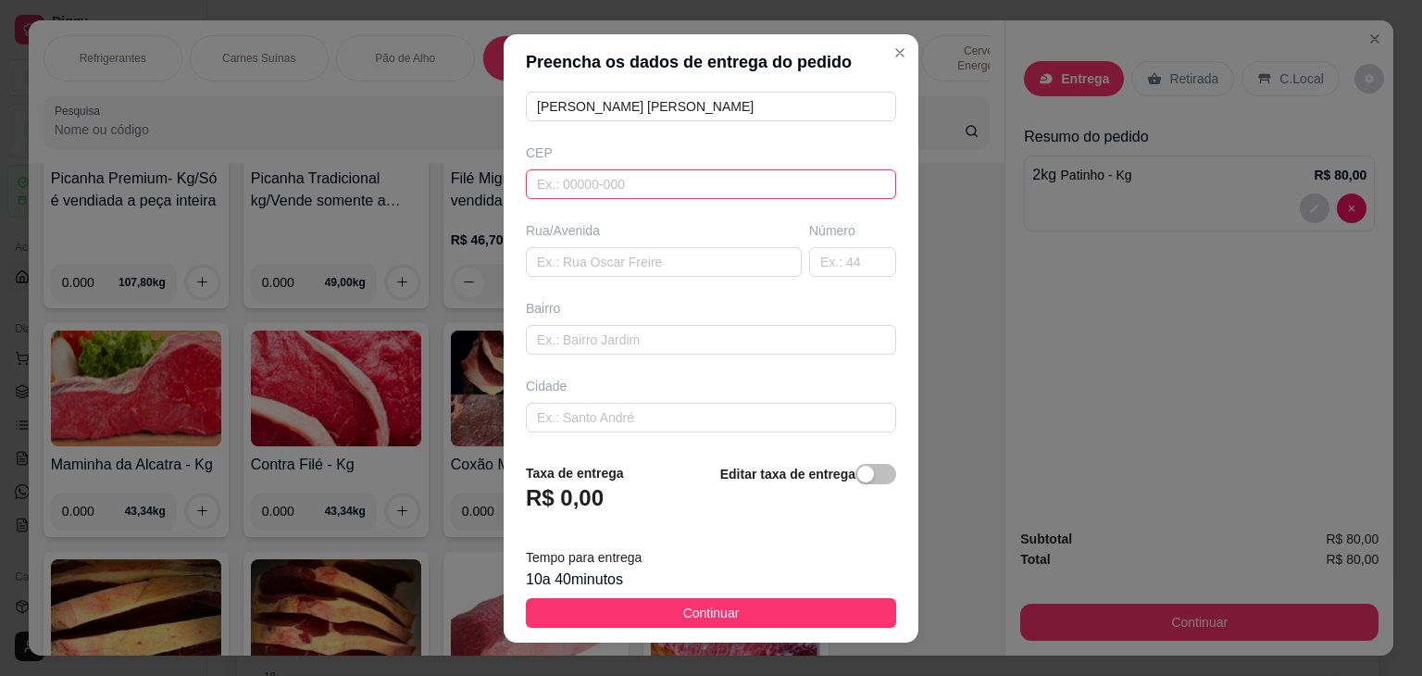
click at [652, 183] on input "text" at bounding box center [711, 184] width 370 height 30
type input "44930000"
type input "Presidente [PERSON_NAME]"
type input "44930000"
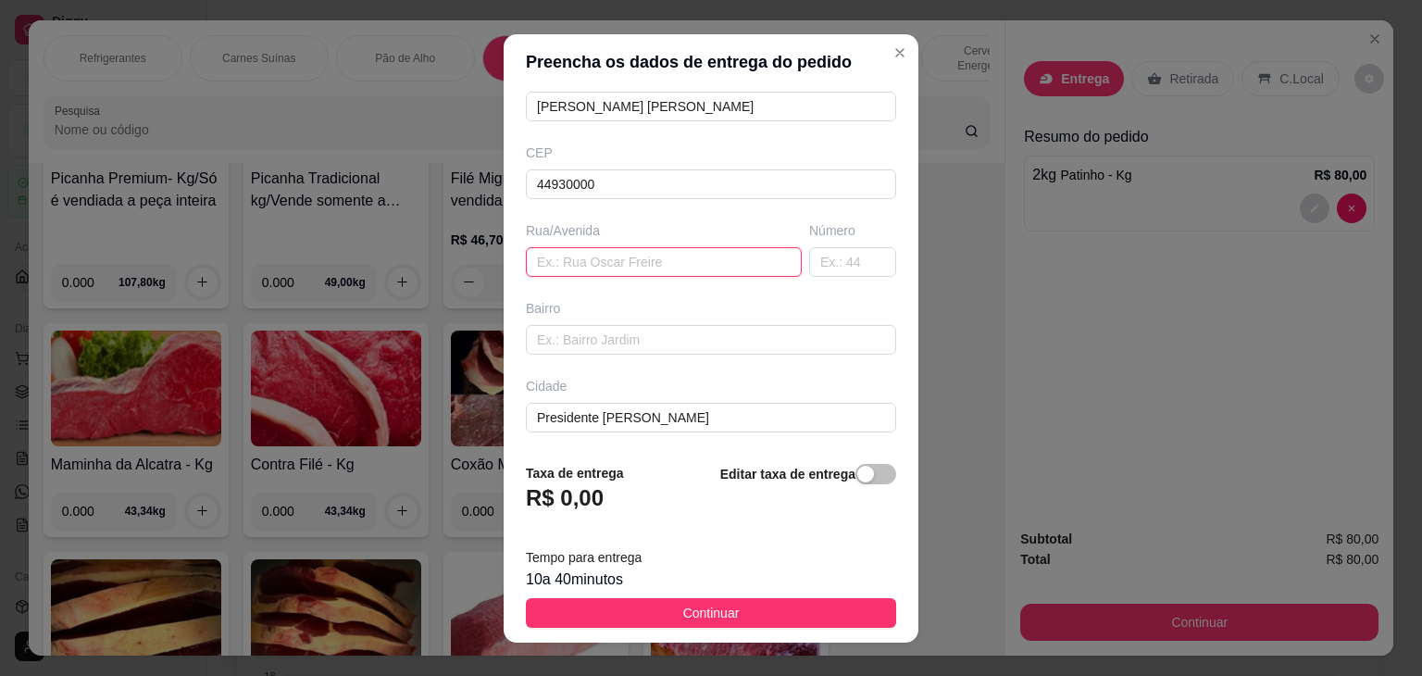
click at [640, 256] on input "text" at bounding box center [664, 262] width 276 height 30
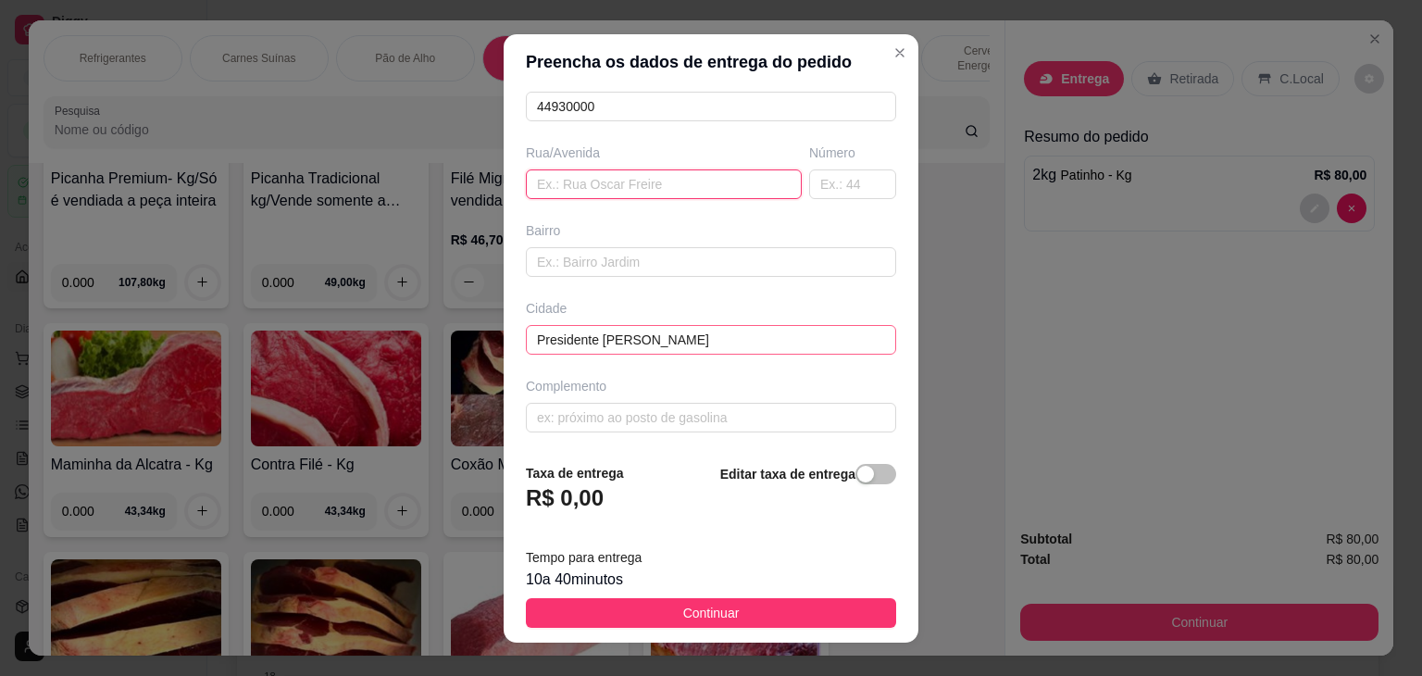
scroll to position [25, 0]
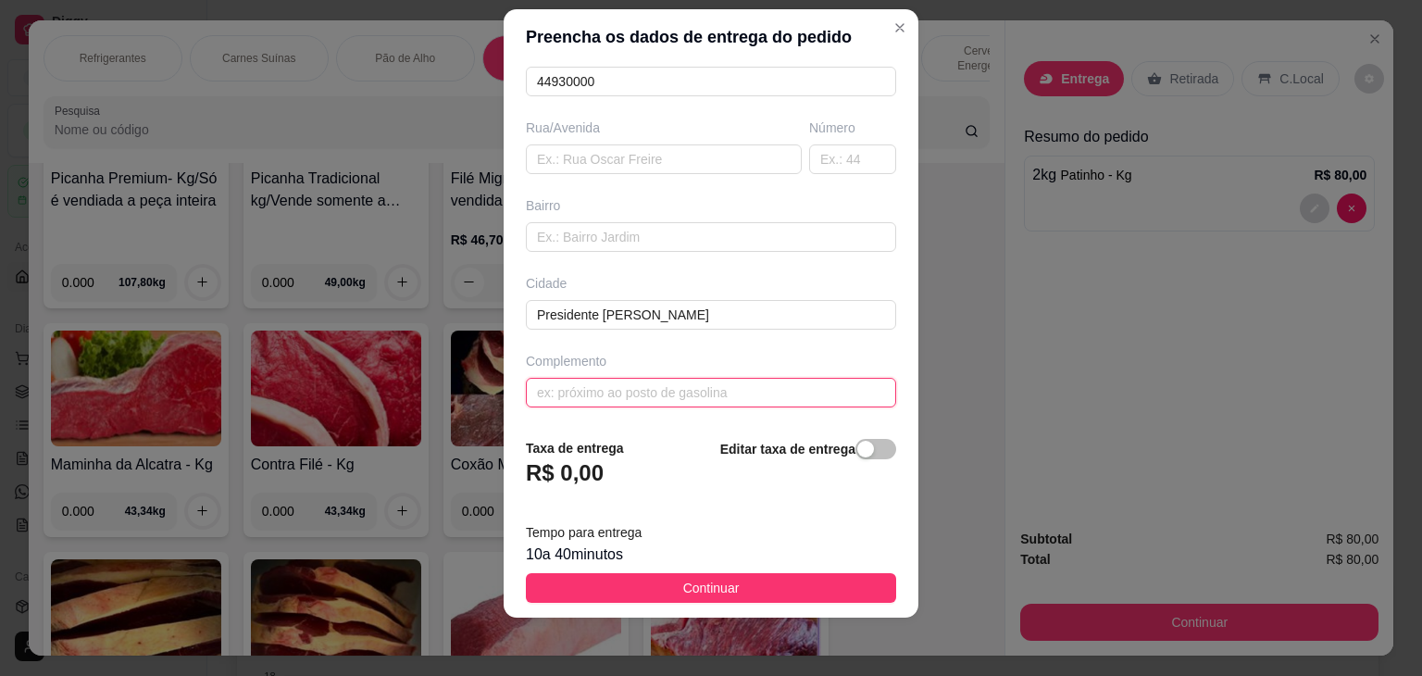
click at [669, 381] on input "text" at bounding box center [711, 393] width 370 height 30
click at [815, 164] on input "text" at bounding box center [852, 159] width 87 height 30
type input "97"
click at [762, 389] on input "text" at bounding box center [711, 393] width 370 height 30
type input "CASA"
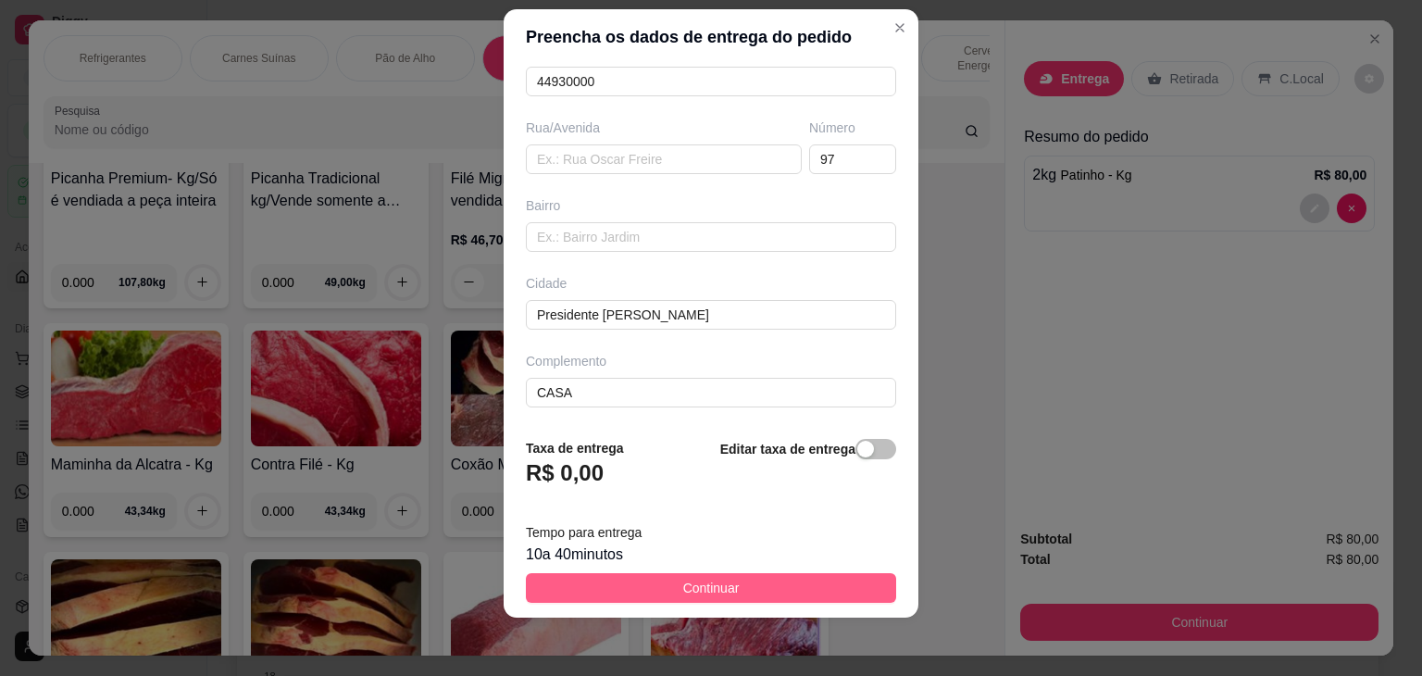
click at [700, 580] on span "Continuar" at bounding box center [711, 588] width 56 height 20
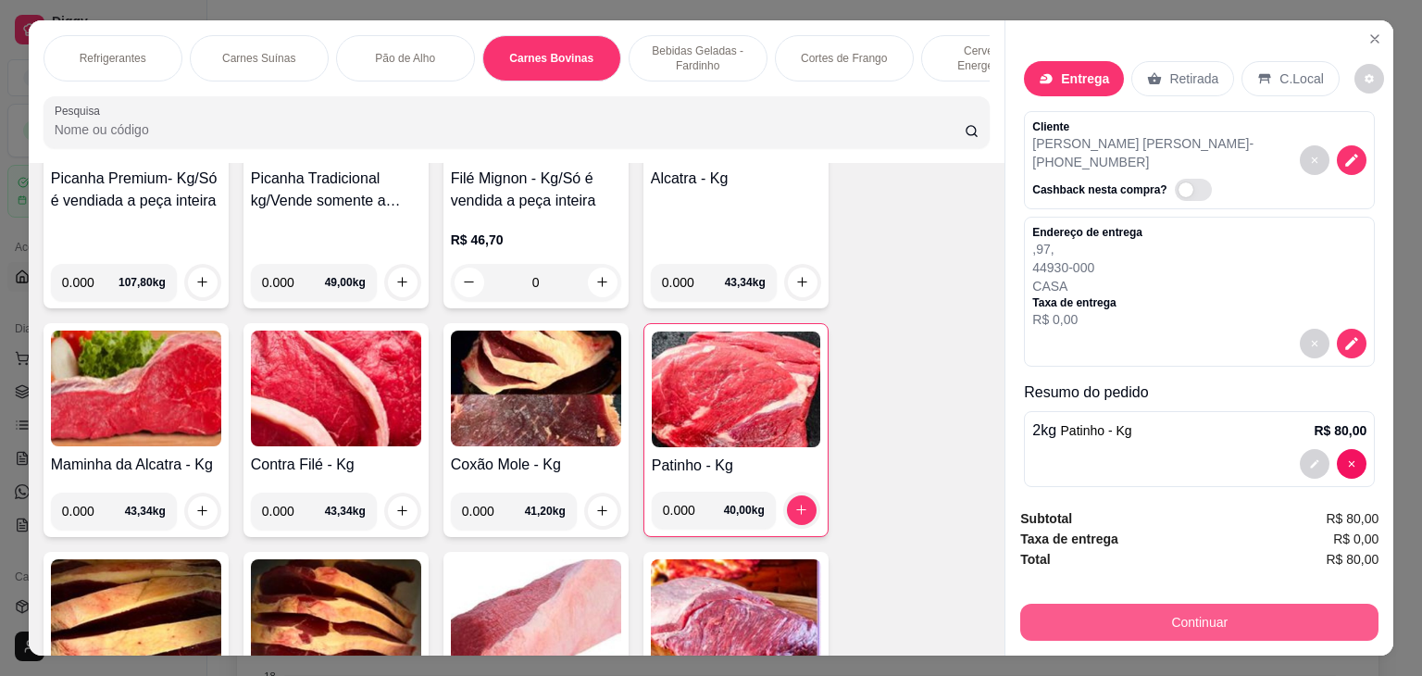
click at [1119, 620] on button "Continuar" at bounding box center [1199, 622] width 358 height 37
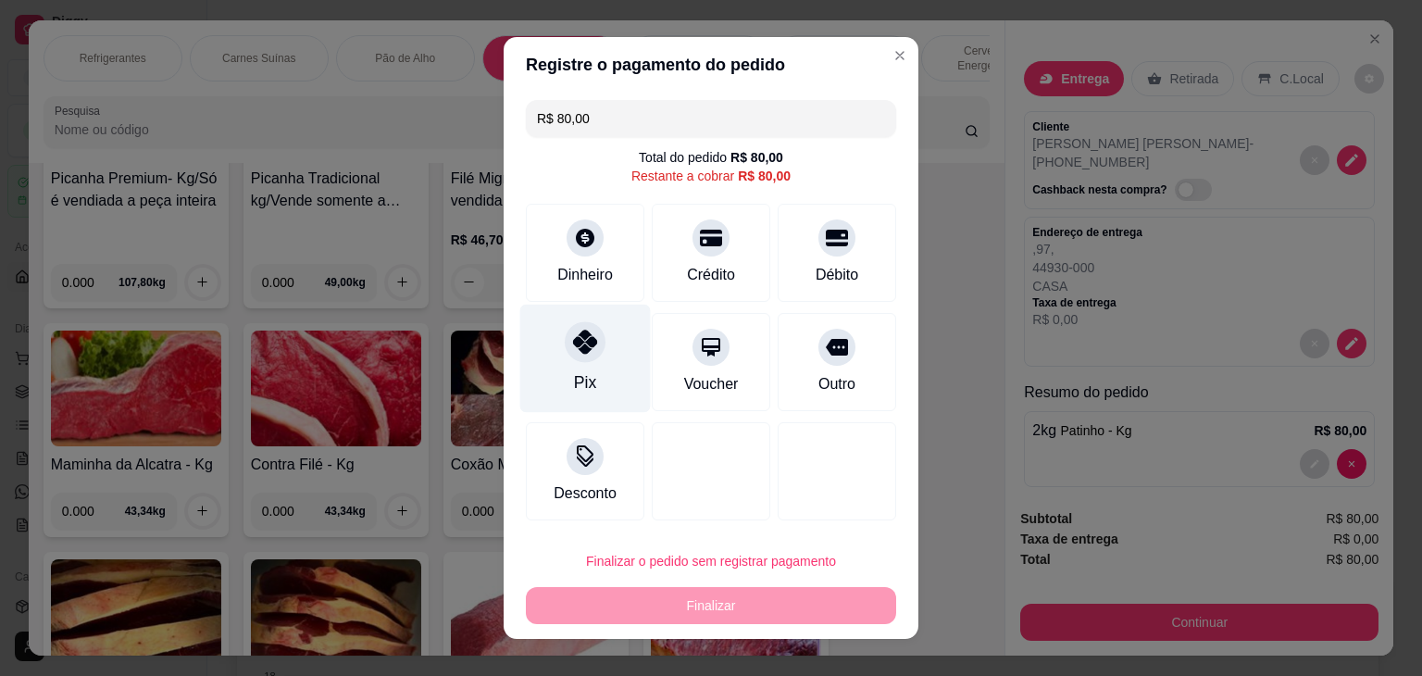
click at [582, 345] on icon at bounding box center [585, 342] width 24 height 24
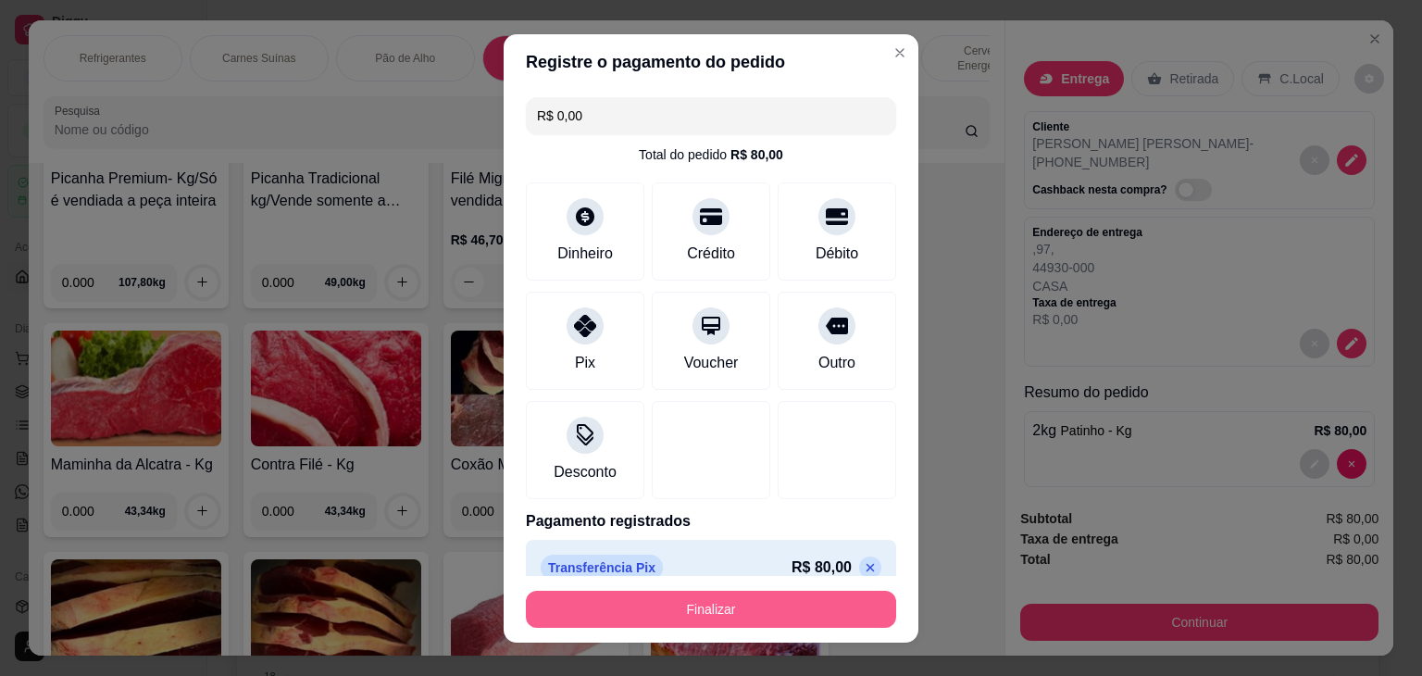
click at [741, 594] on button "Finalizar" at bounding box center [711, 609] width 370 height 37
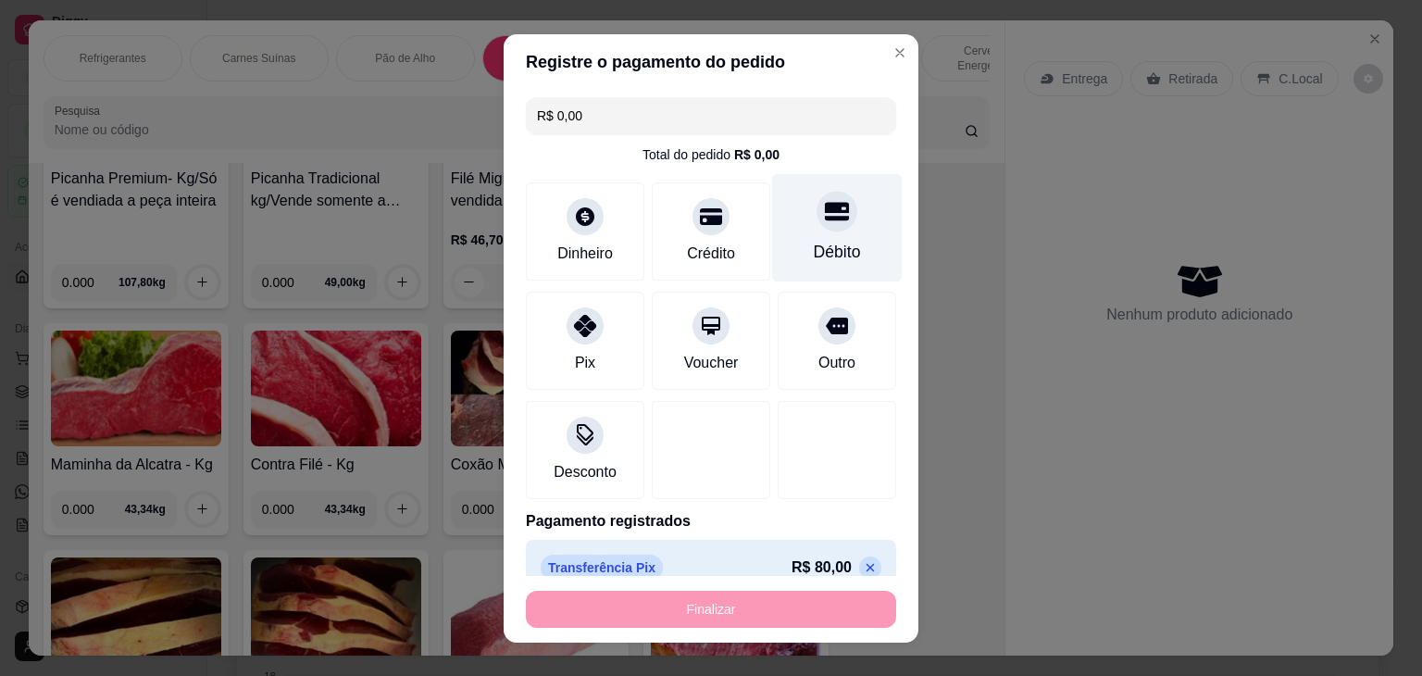
type input "-R$ 80,00"
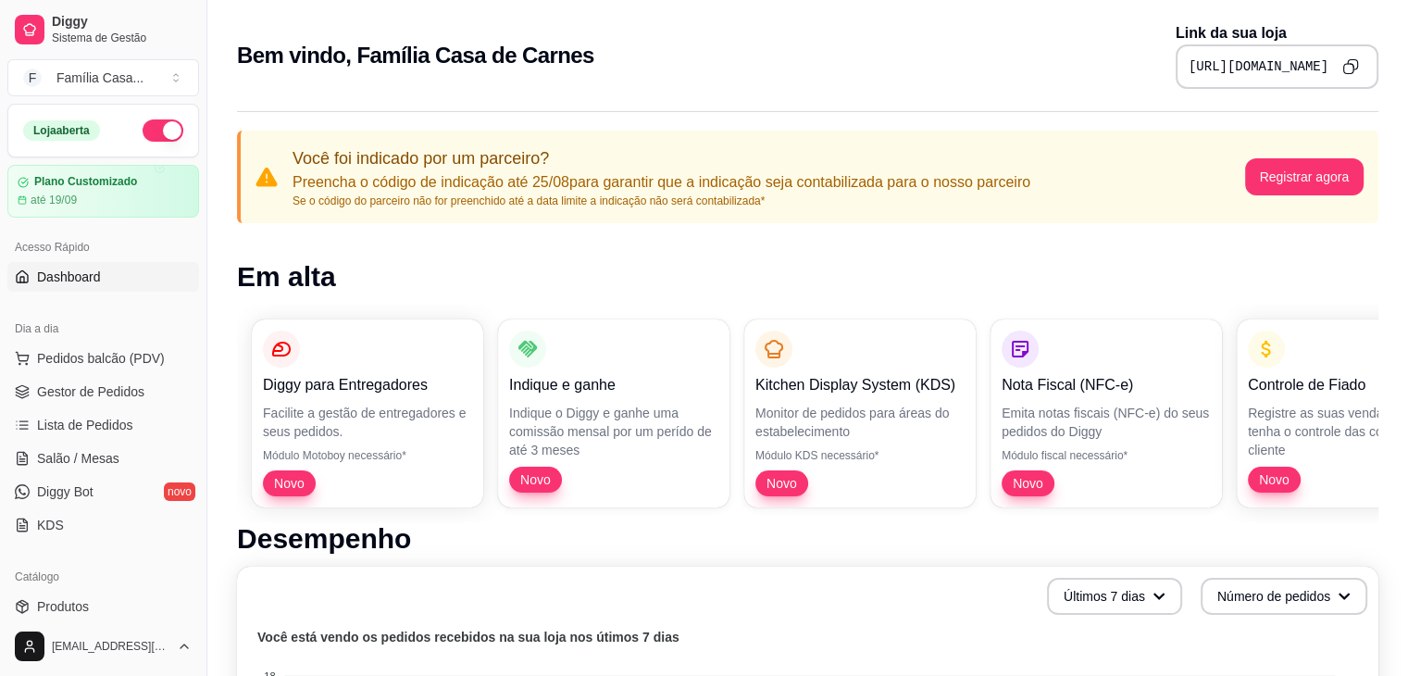
drag, startPoint x: 1142, startPoint y: 68, endPoint x: 1207, endPoint y: 274, distance: 216.4
click at [1207, 274] on h1 "Em alta" at bounding box center [807, 276] width 1141 height 33
click at [77, 356] on span "Pedidos balcão (PDV)" at bounding box center [101, 358] width 128 height 19
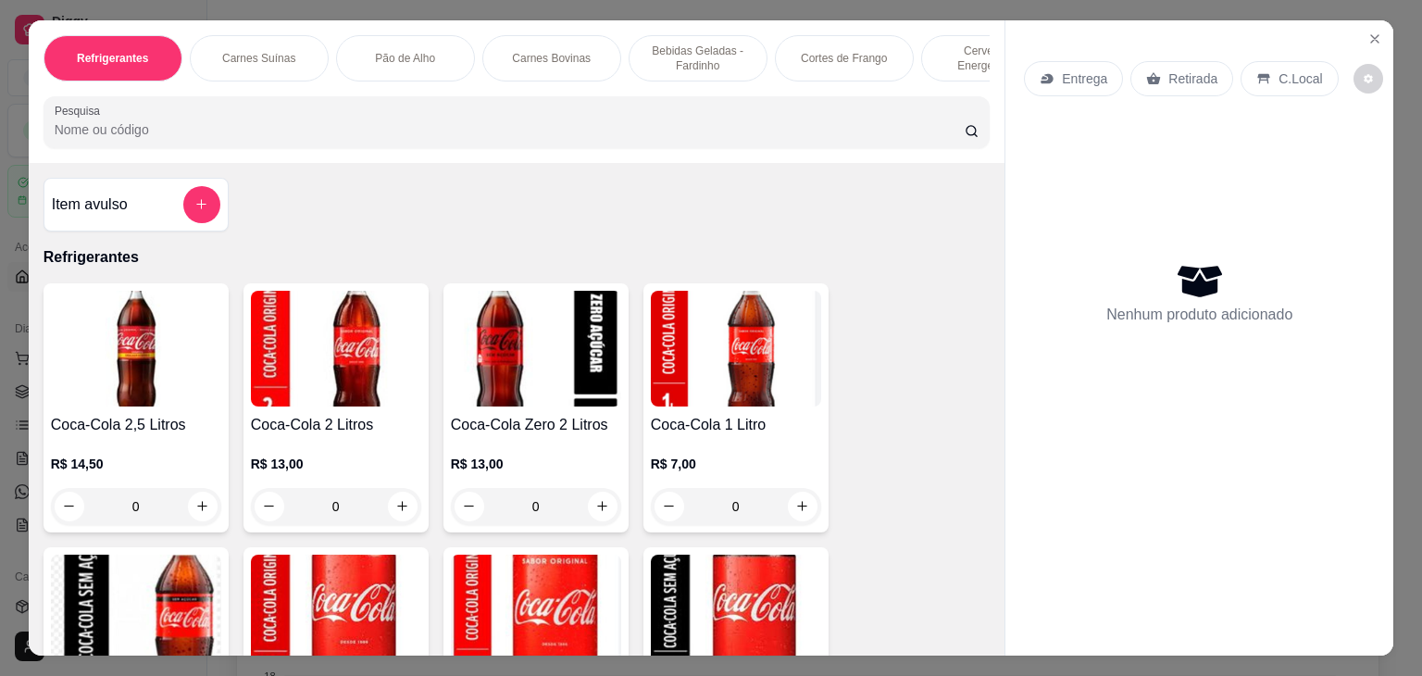
click at [537, 37] on div "Carnes Bovinas" at bounding box center [551, 58] width 139 height 46
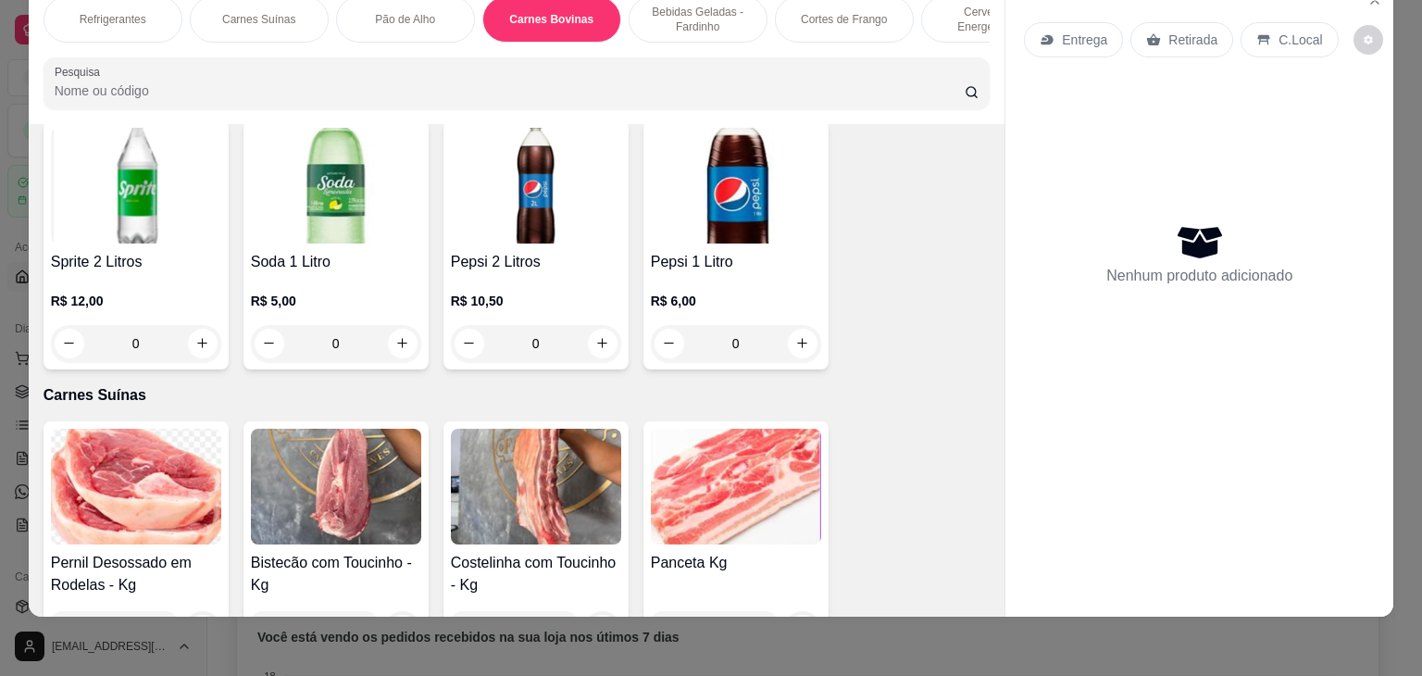
scroll to position [1937, 0]
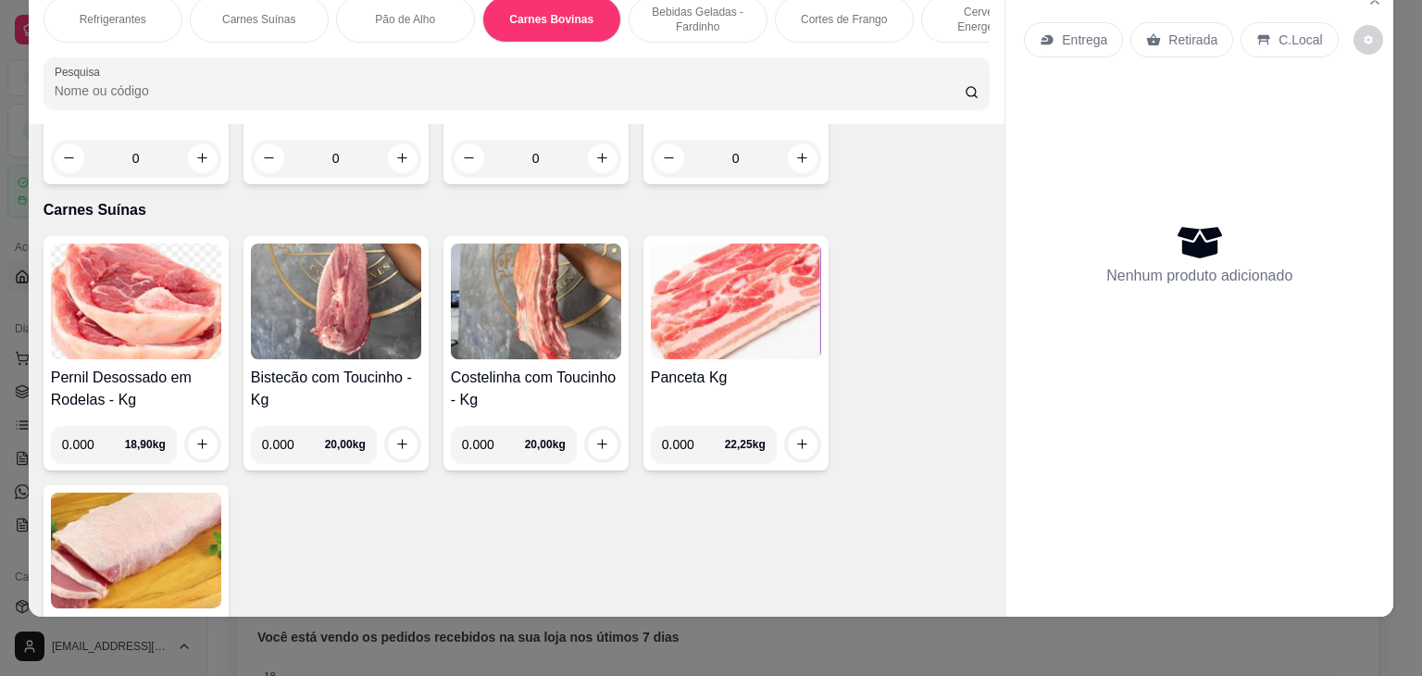
click at [534, 306] on img at bounding box center [536, 301] width 170 height 116
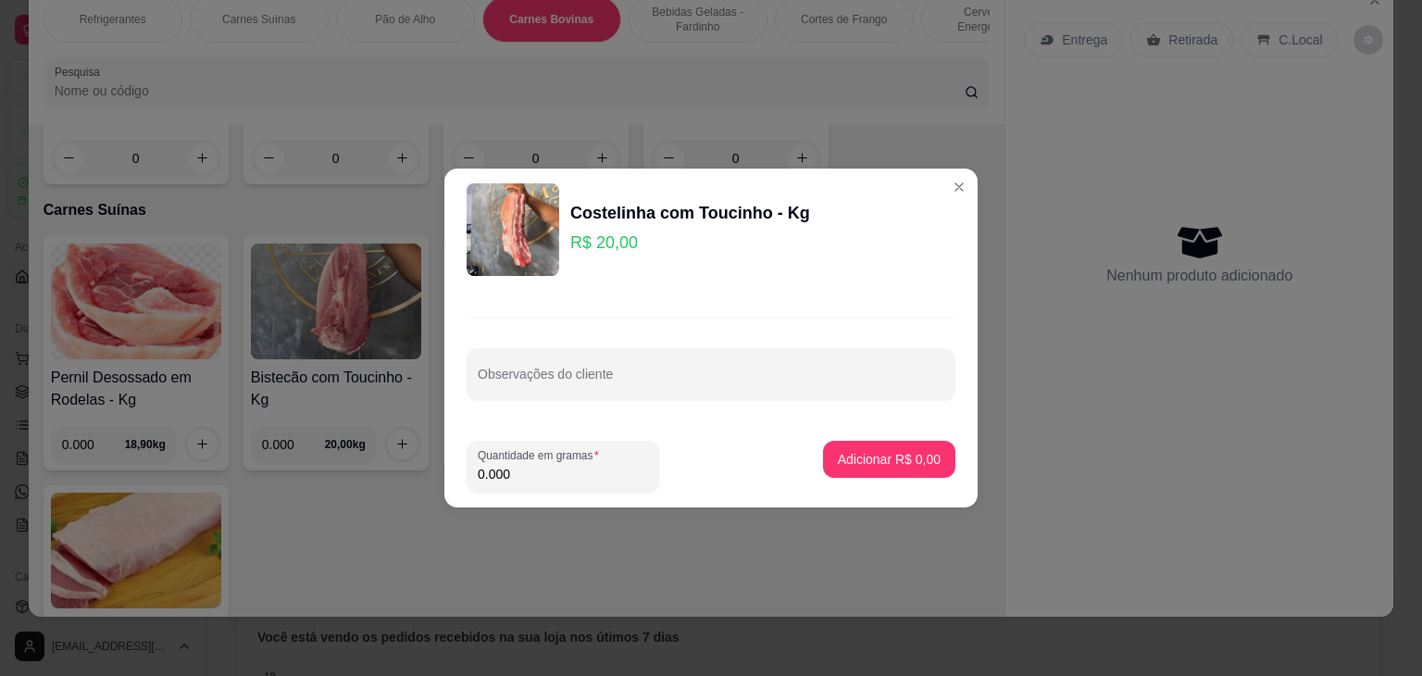
drag, startPoint x: 519, startPoint y: 470, endPoint x: 455, endPoint y: 465, distance: 64.1
click at [455, 465] on footer "Quantidade em gramas 0.000 Adicionar R$ 0,00" at bounding box center [710, 466] width 533 height 81
type input "1.000"
click at [837, 456] on p "Adicionar R$ 20,00" at bounding box center [885, 459] width 110 height 19
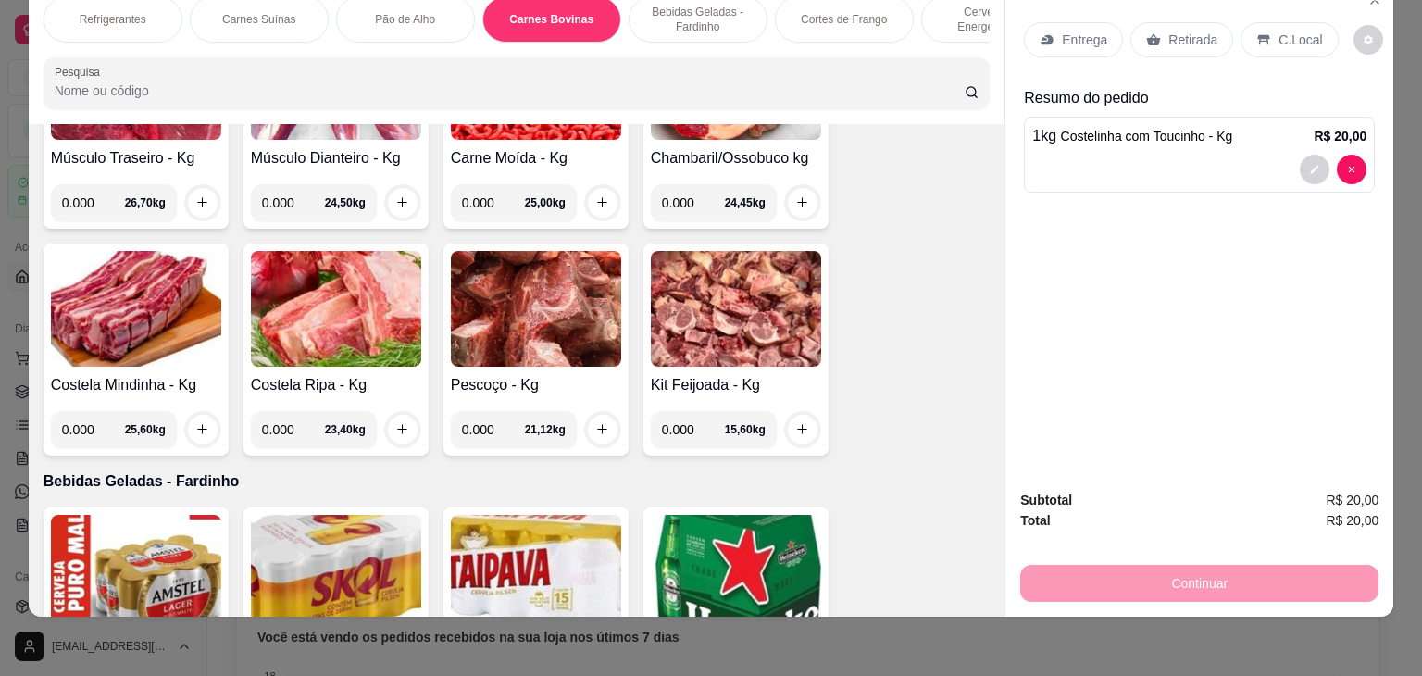
scroll to position [4344, 0]
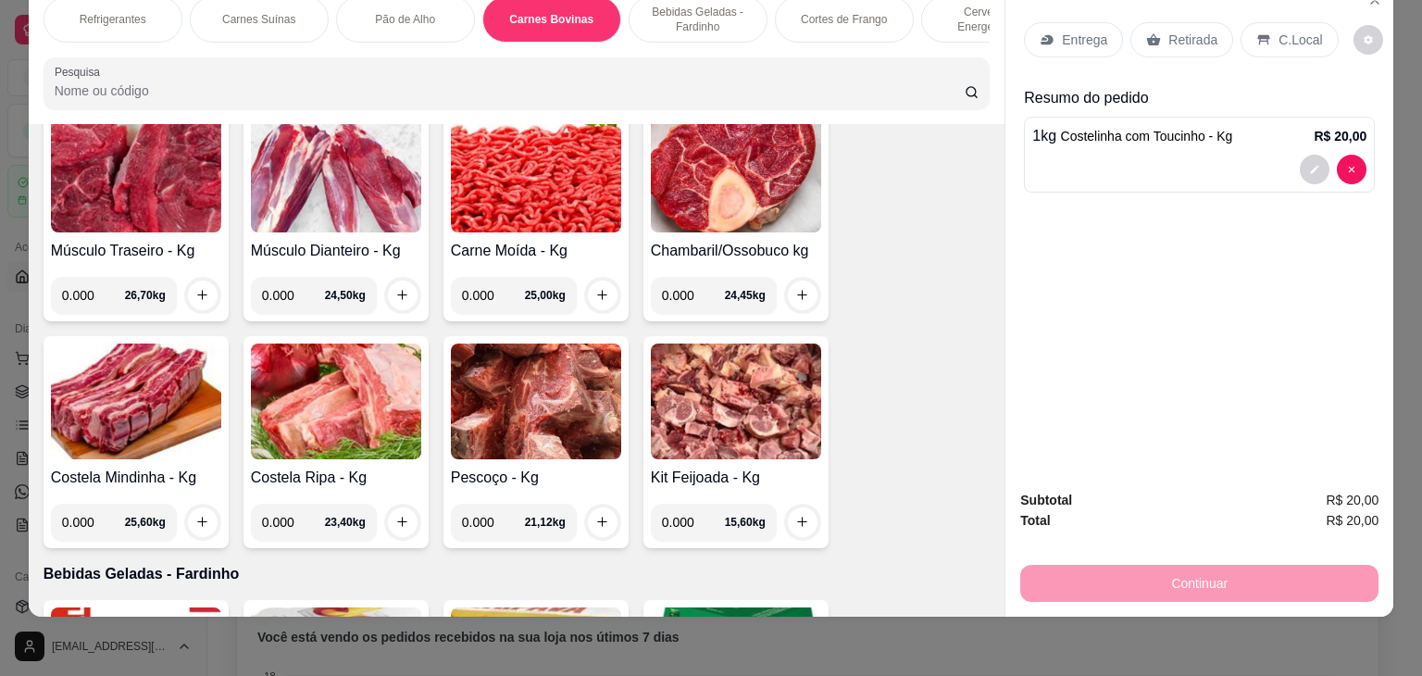
click at [531, 364] on img at bounding box center [536, 401] width 170 height 116
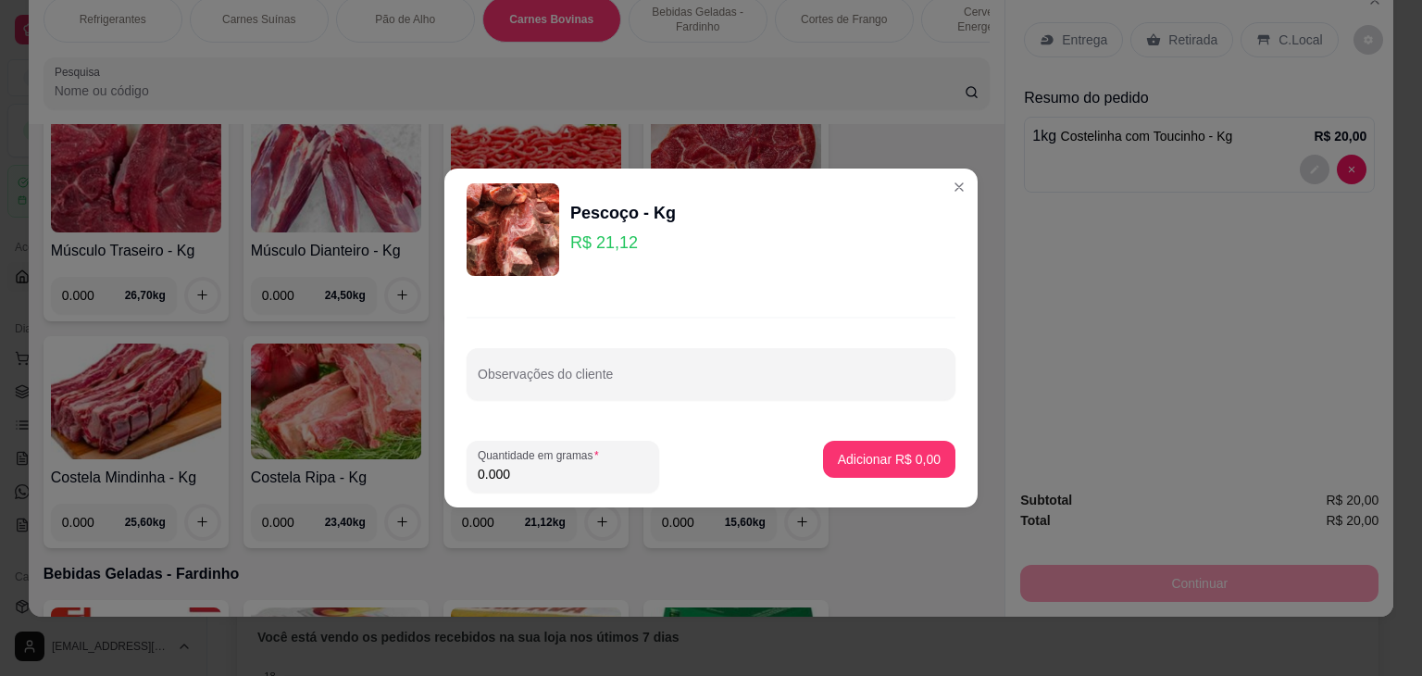
drag, startPoint x: 524, startPoint y: 472, endPoint x: 479, endPoint y: 476, distance: 45.5
click at [479, 476] on input "0.000" at bounding box center [563, 474] width 170 height 19
type input "1.000"
click at [857, 459] on p "Adicionar R$ 21,12" at bounding box center [885, 459] width 107 height 18
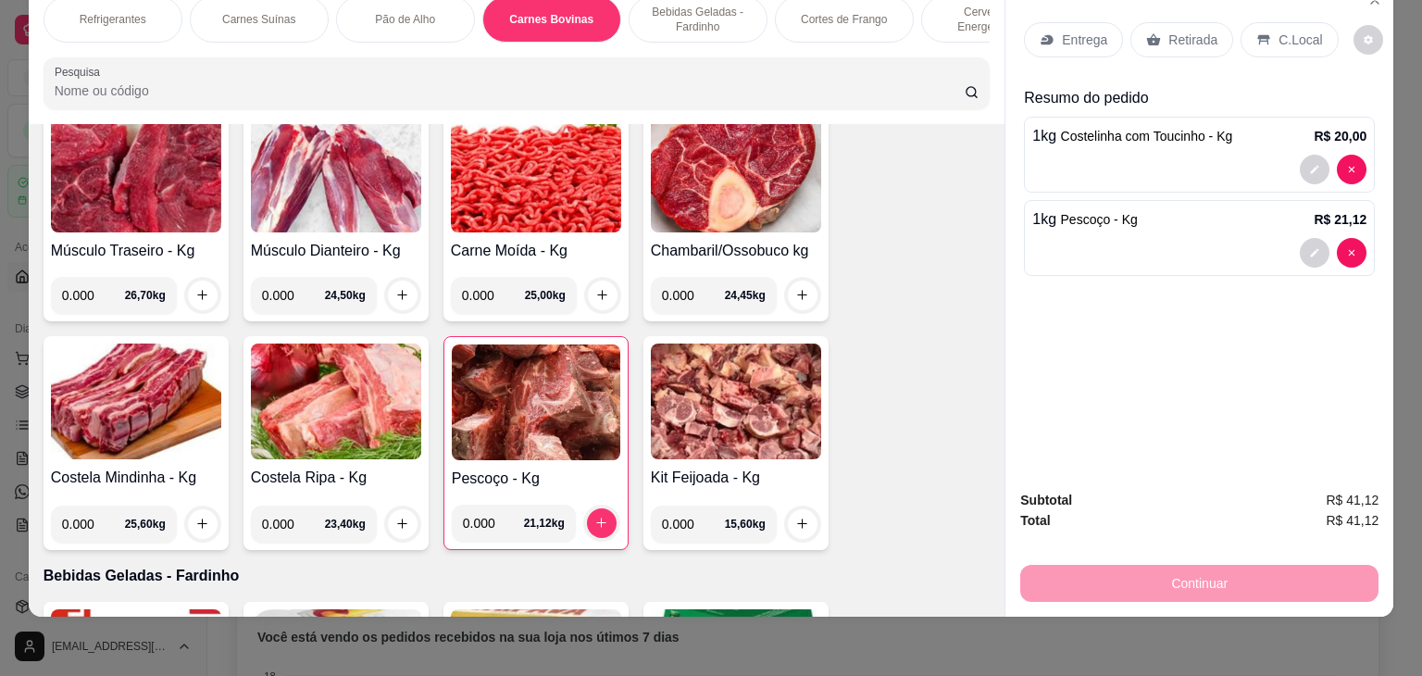
click at [1076, 31] on p "Entrega" at bounding box center [1084, 40] width 45 height 19
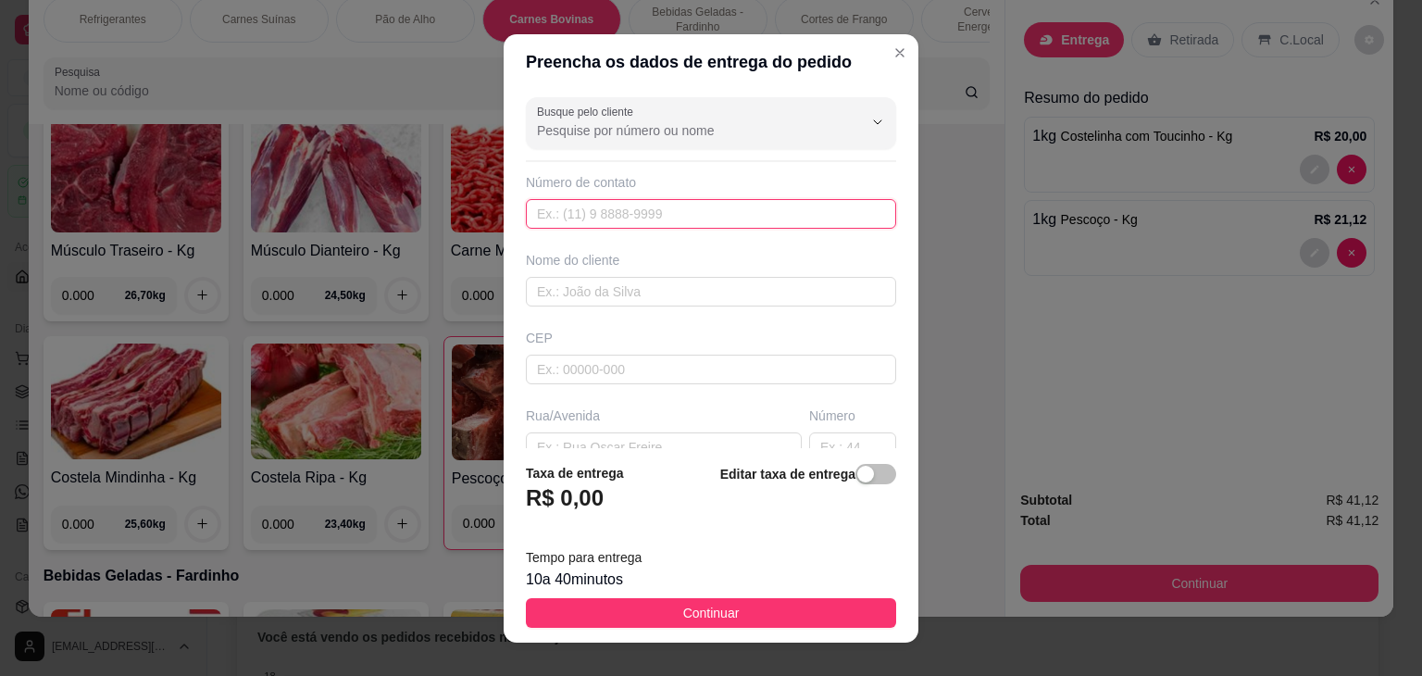
click at [574, 218] on input "text" at bounding box center [711, 214] width 370 height 30
